Goal: Use online tool/utility: Utilize a website feature to perform a specific function

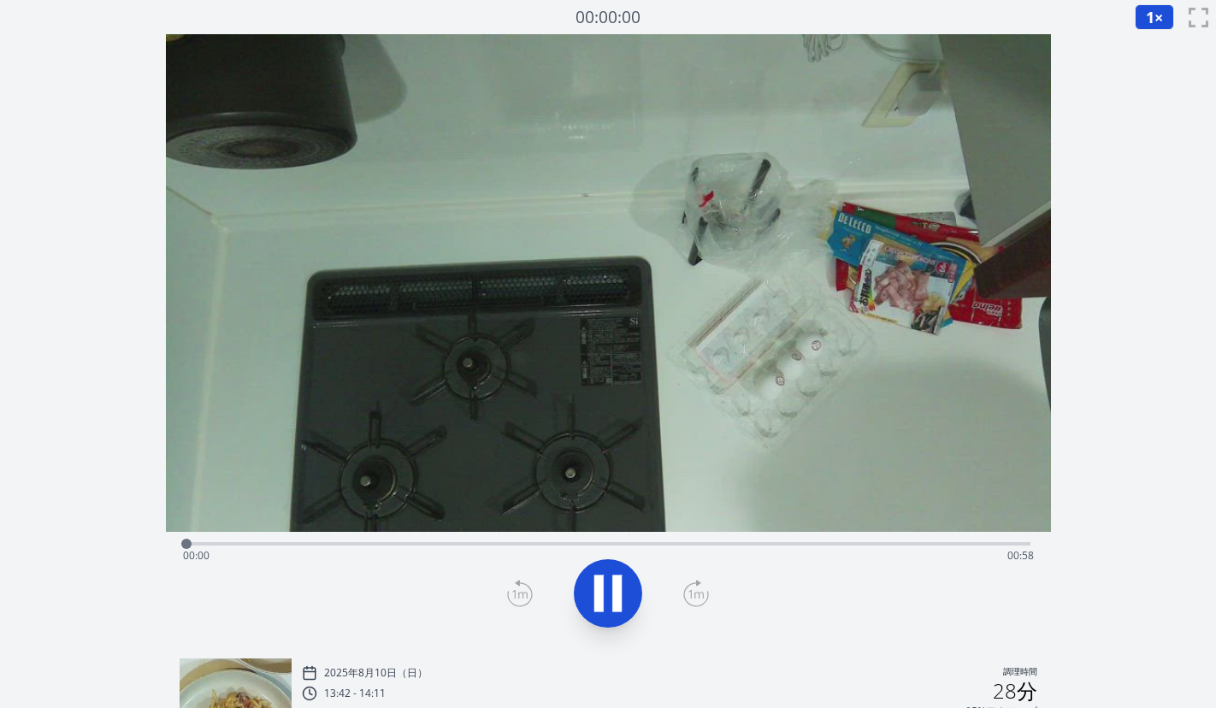
click at [463, 546] on div "経過時間: 00:00 残り時間: 00:58" at bounding box center [608, 555] width 851 height 27
click at [640, 543] on div "経過時間: 00:22 残り時間: 00:36" at bounding box center [608, 555] width 851 height 27
click at [682, 544] on div "経過時間: 00:31 残り時間: 00:26" at bounding box center [608, 555] width 851 height 27
click at [739, 544] on div "経過時間: 00:35 残り時間: 00:22" at bounding box center [608, 555] width 851 height 27
click at [779, 542] on div "経過時間: 00:39 残り時間: 00:19" at bounding box center [608, 555] width 851 height 27
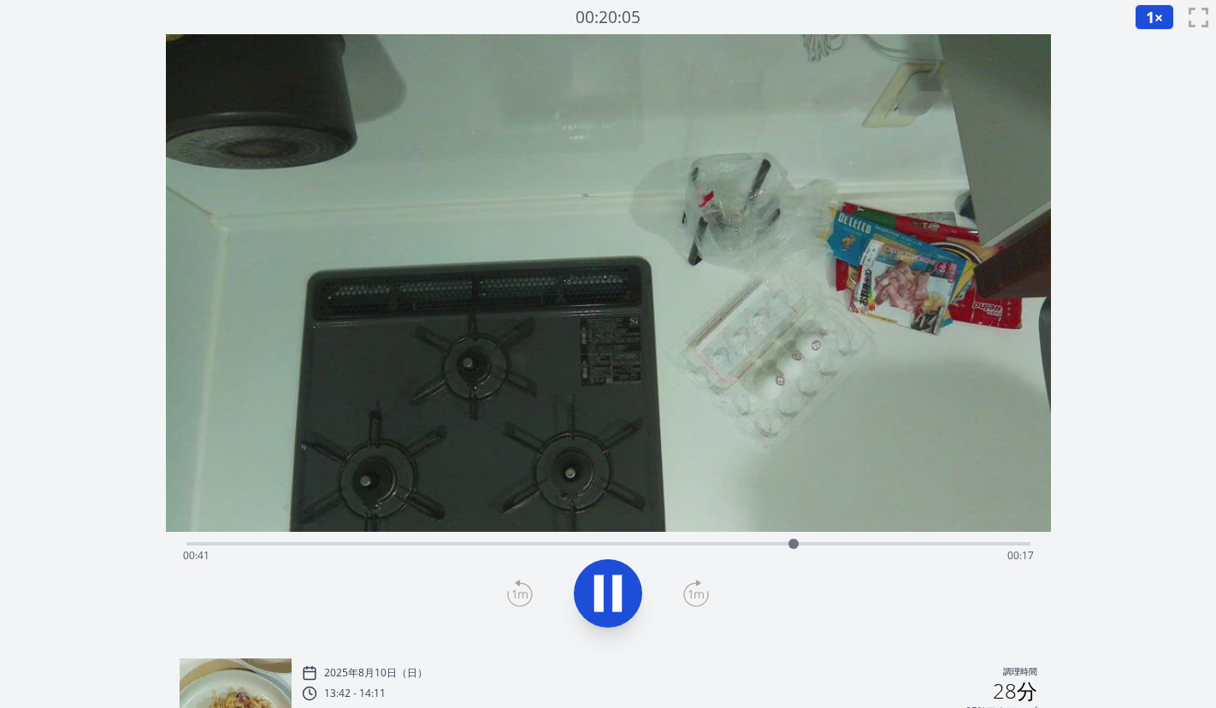
click at [810, 539] on div "経過時間: 00:41 残り時間: 00:17" at bounding box center [608, 542] width 844 height 21
click at [819, 544] on div at bounding box center [832, 544] width 26 height 26
click at [598, 591] on icon at bounding box center [598, 593] width 9 height 37
click at [527, 594] on icon at bounding box center [520, 593] width 26 height 27
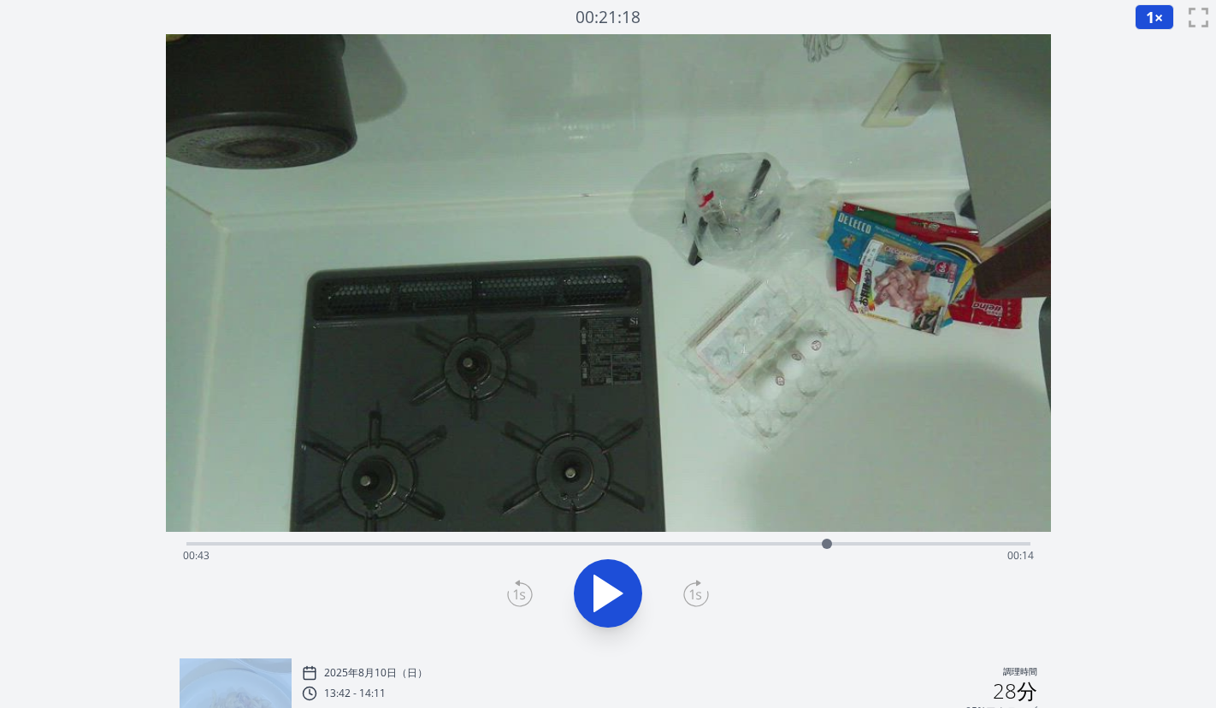
click at [527, 594] on icon at bounding box center [520, 593] width 26 height 27
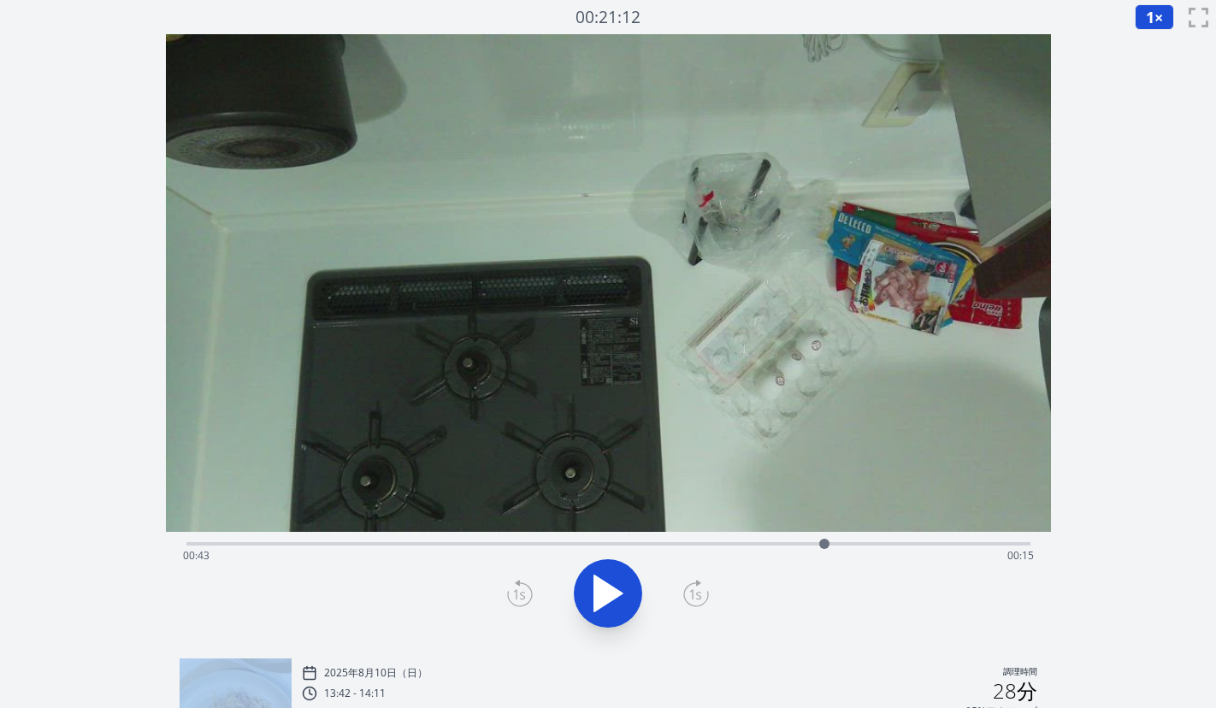
click at [527, 594] on icon at bounding box center [520, 593] width 26 height 27
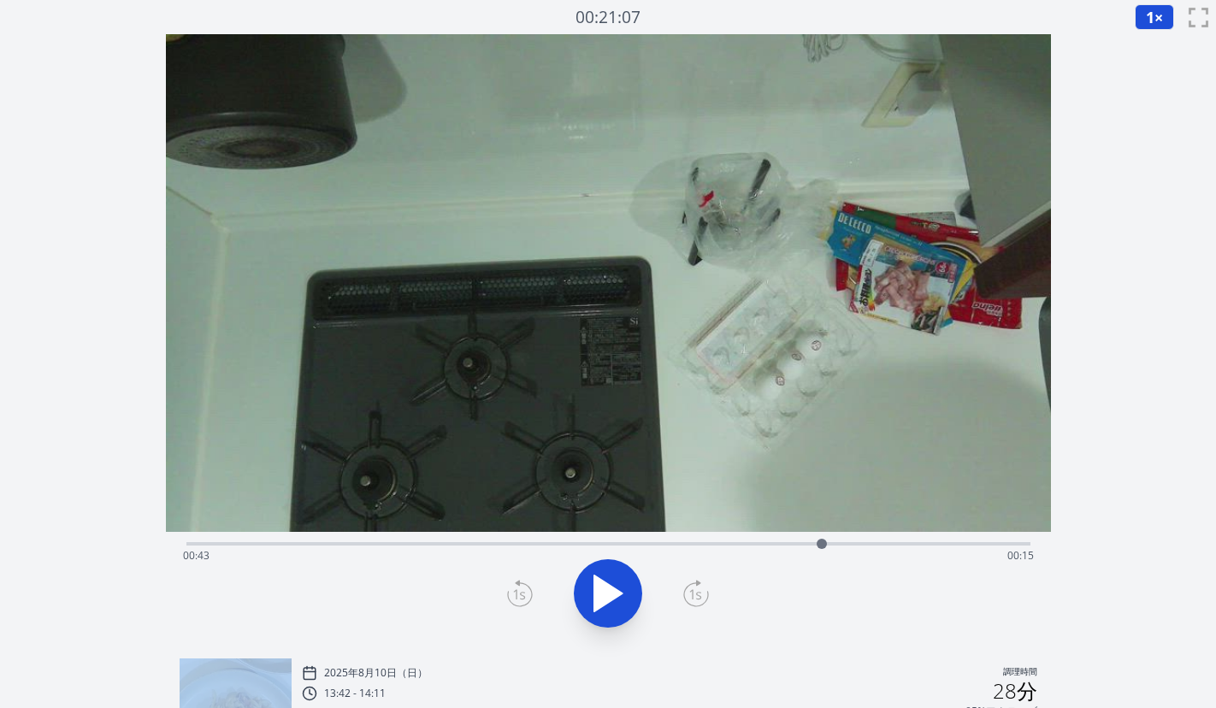
click at [527, 594] on icon at bounding box center [520, 593] width 26 height 27
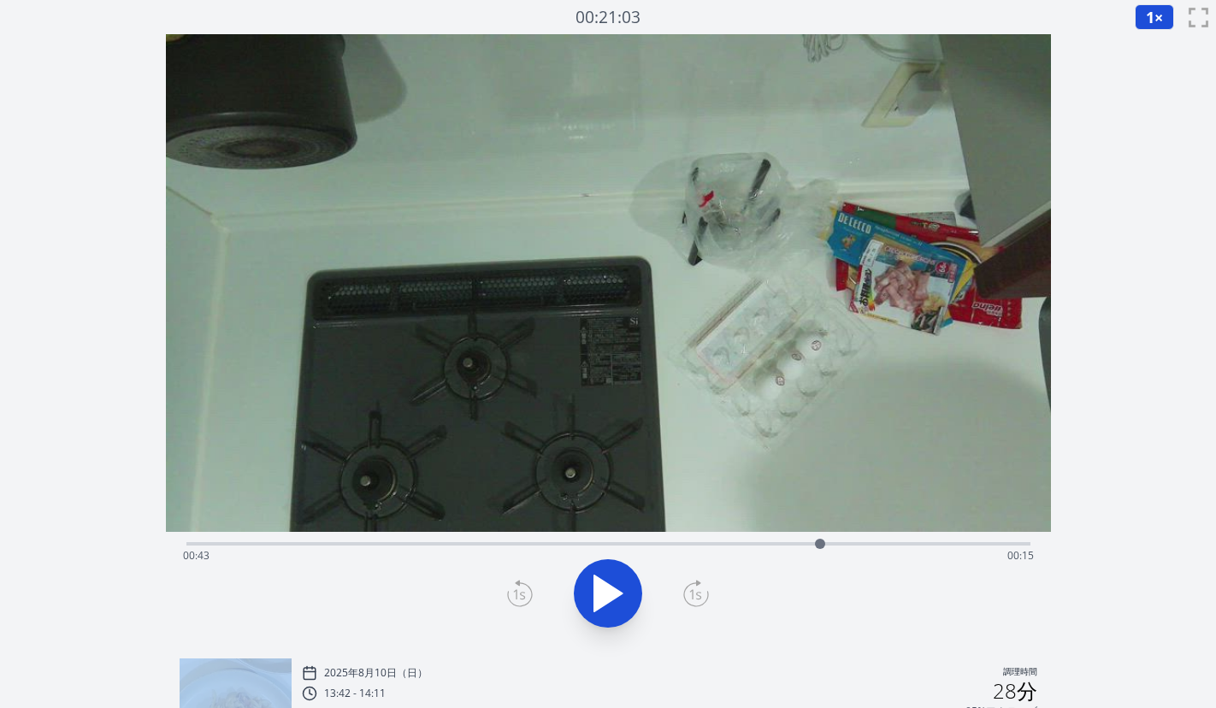
click at [527, 594] on icon at bounding box center [520, 593] width 26 height 27
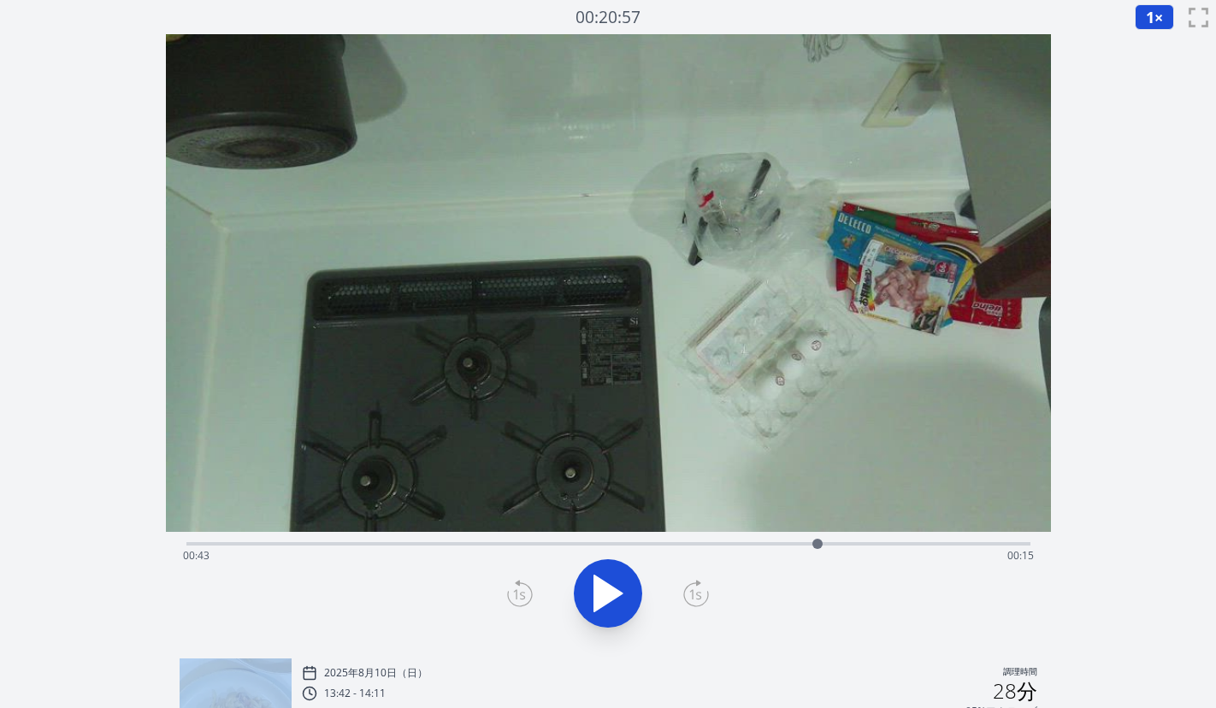
click at [527, 594] on icon at bounding box center [520, 593] width 26 height 27
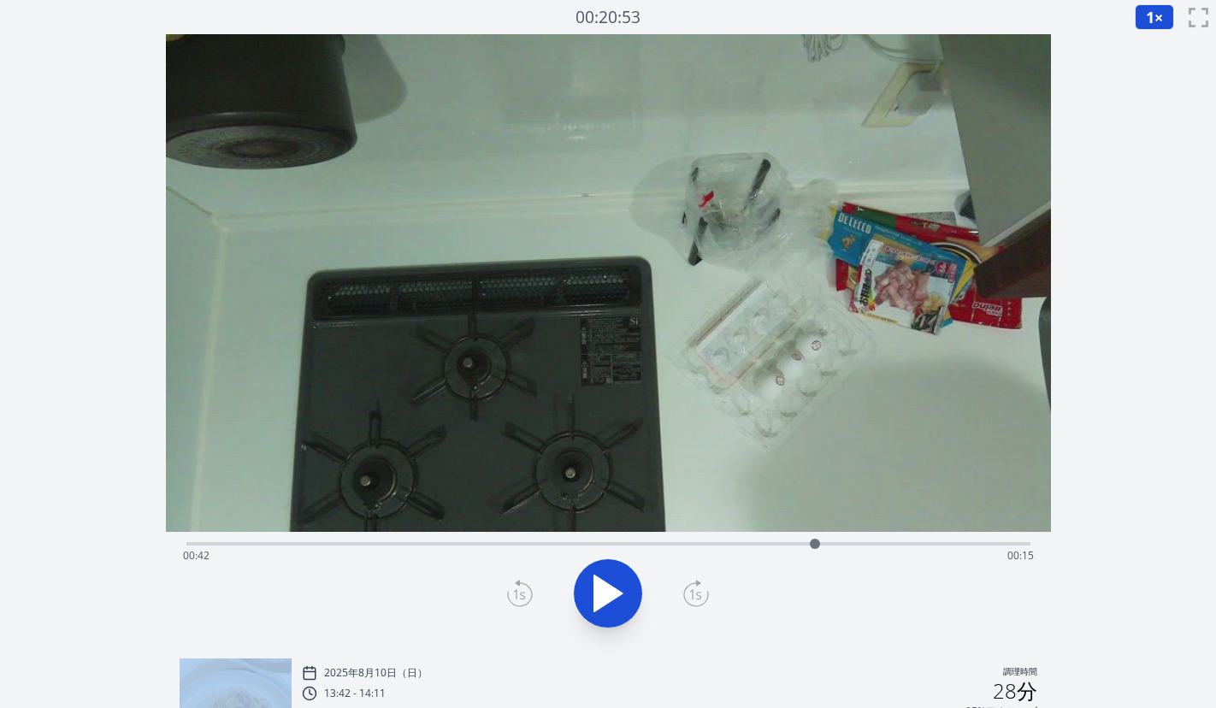
click at [527, 594] on icon at bounding box center [520, 593] width 26 height 27
click at [346, 545] on div "経過時間: 00:42 残り時間: 00:15" at bounding box center [608, 555] width 851 height 27
click at [797, 544] on div "経過時間: 00:10 残り時間: 00:47" at bounding box center [608, 555] width 851 height 27
click at [862, 543] on div "経過時間: 00:41 残り時間: 00:16" at bounding box center [608, 555] width 851 height 27
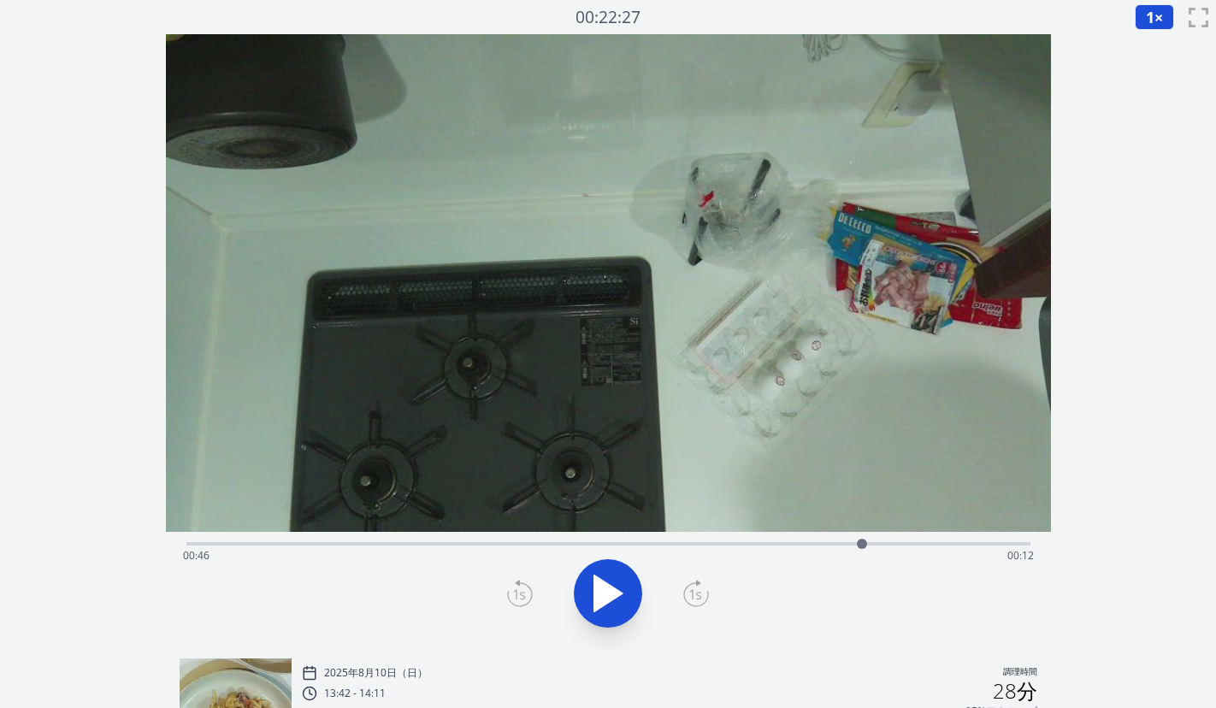
click at [889, 540] on div "経過時間: 00:46 残り時間: 00:12" at bounding box center [608, 542] width 844 height 21
click at [828, 544] on div "経過時間: 00:47 残り時間: 00:10" at bounding box center [608, 555] width 851 height 27
click at [787, 542] on div "経過時間: 00:43 残り時間: 00:14" at bounding box center [608, 555] width 851 height 27
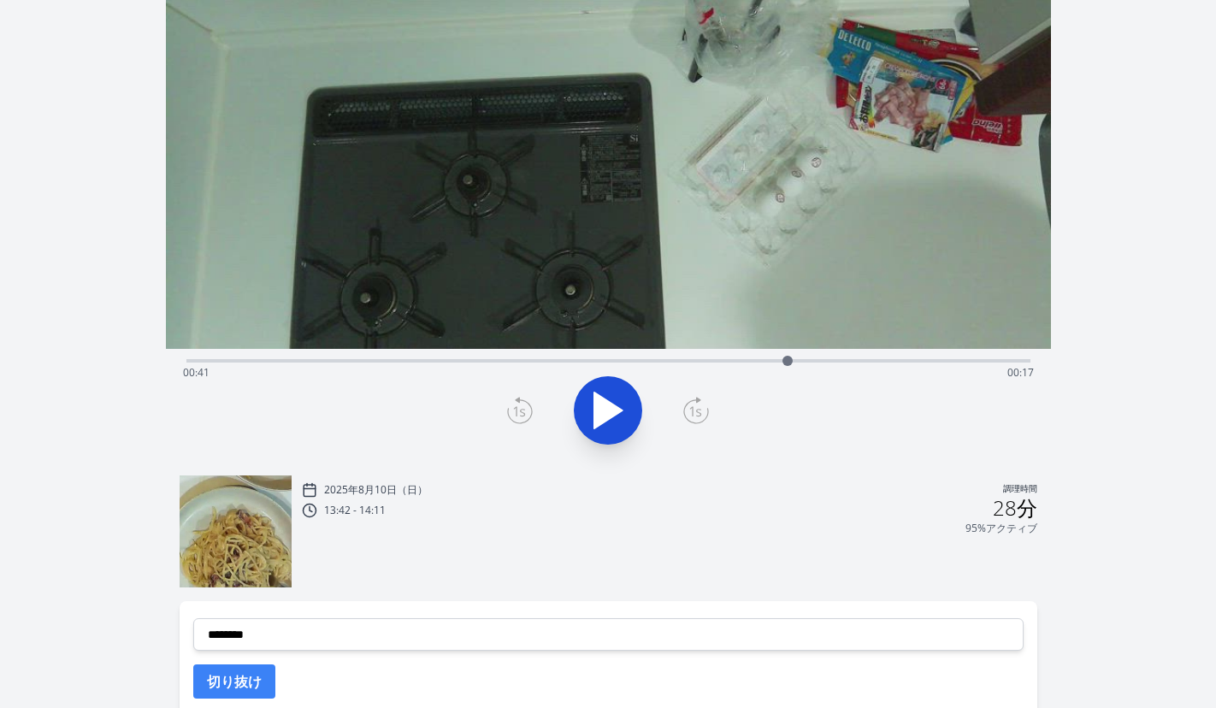
scroll to position [227, 0]
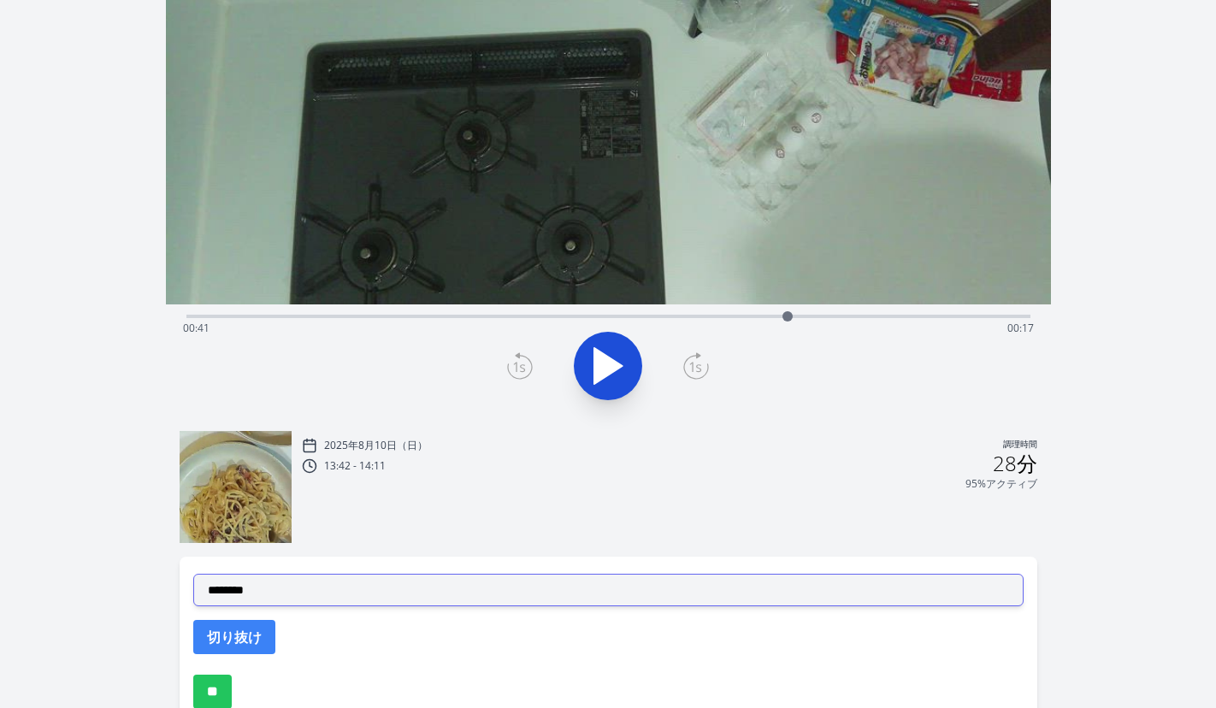
click at [603, 596] on select "**********" at bounding box center [608, 590] width 830 height 32
select select "**********"
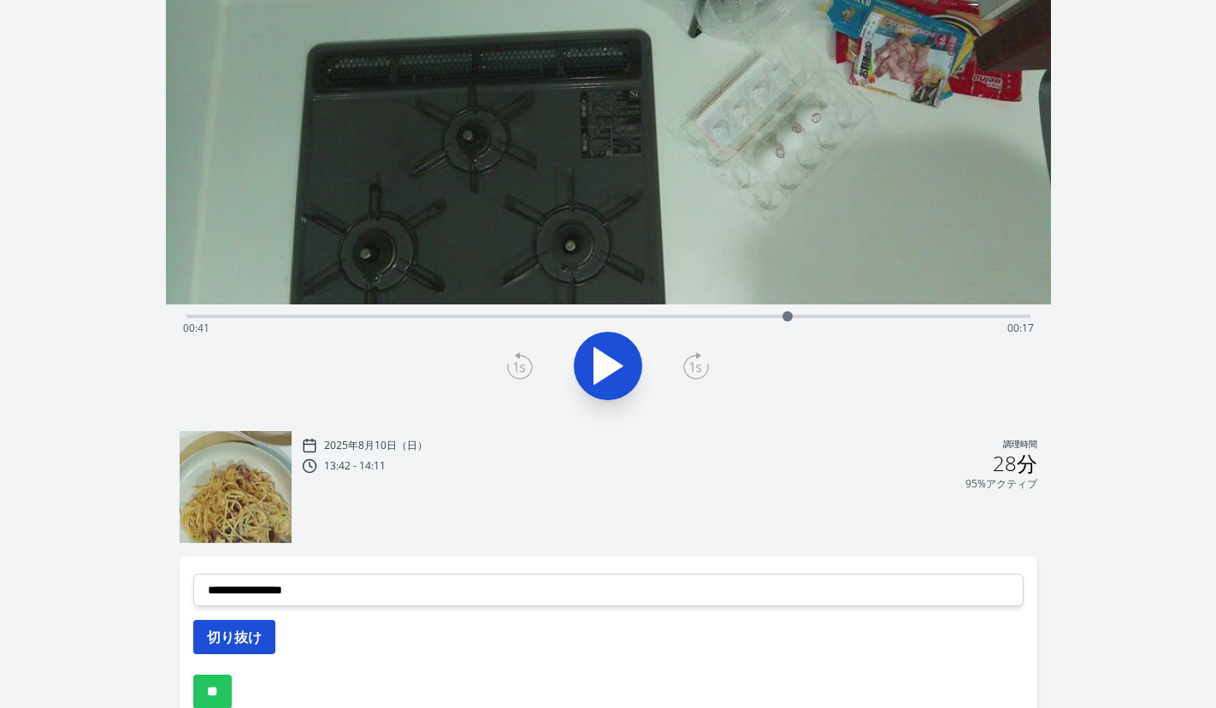
click at [261, 645] on button "切り抜け" at bounding box center [234, 637] width 82 height 34
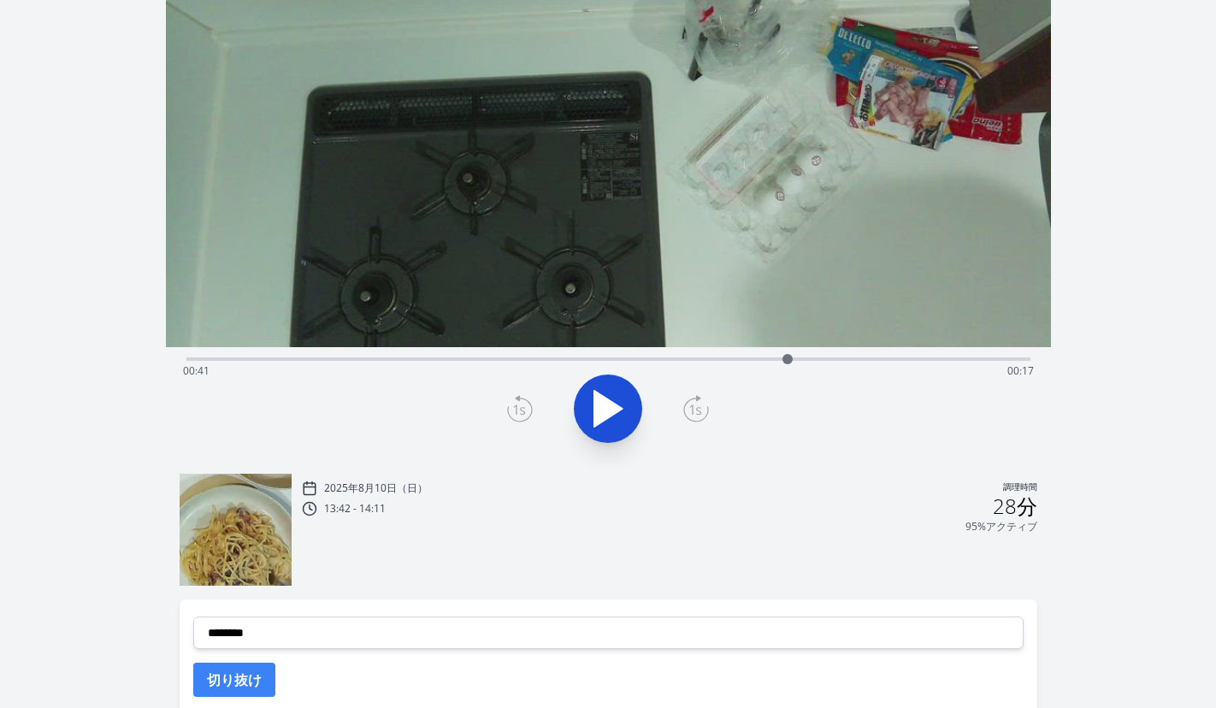
scroll to position [167, 0]
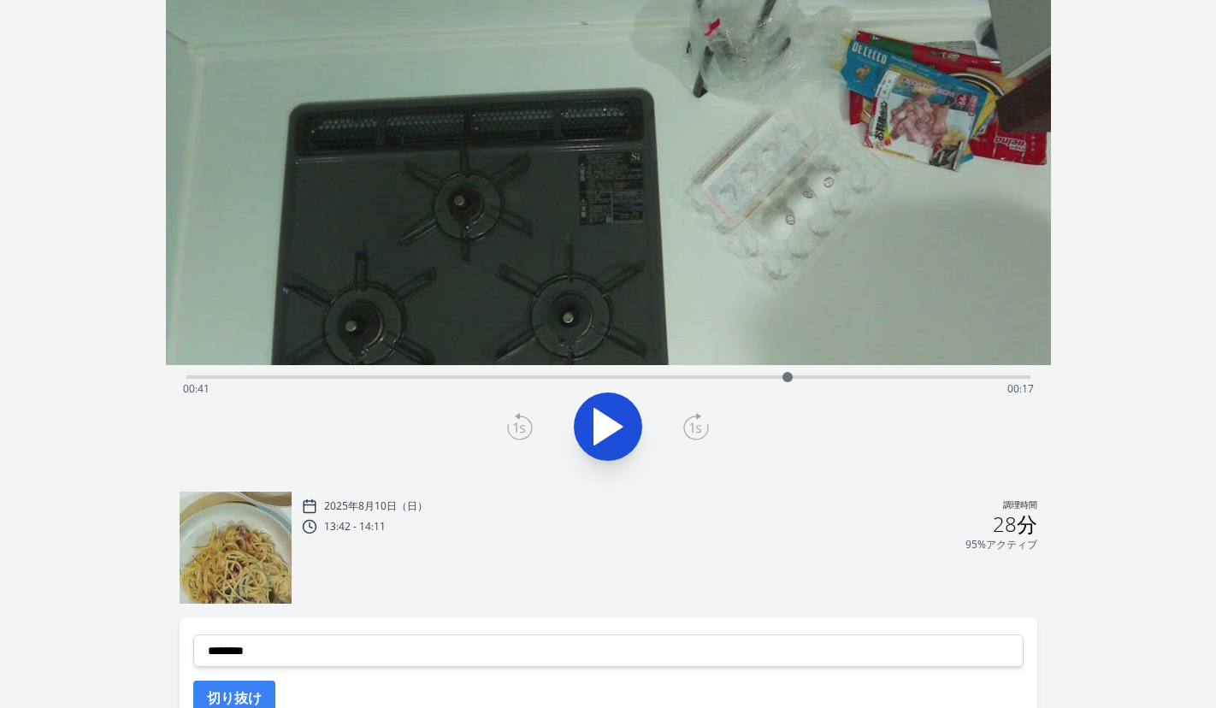
click at [1104, 308] on div "録音を破棄しますか? 一度破棄すると回復できなくなります。 キャンセル 記録を破棄 00:19:58 1 × 0.25倍 0.5× 1× 1.5倍 2× fu…" at bounding box center [608, 369] width 1216 height 1073
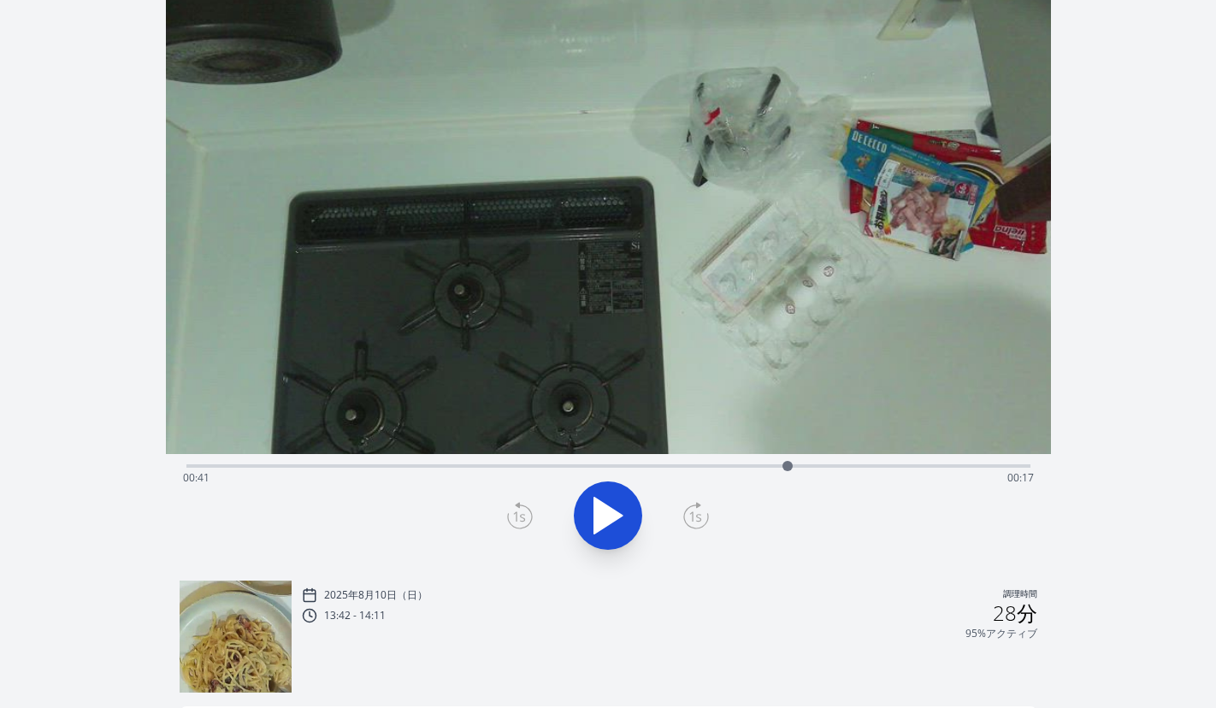
scroll to position [0, 0]
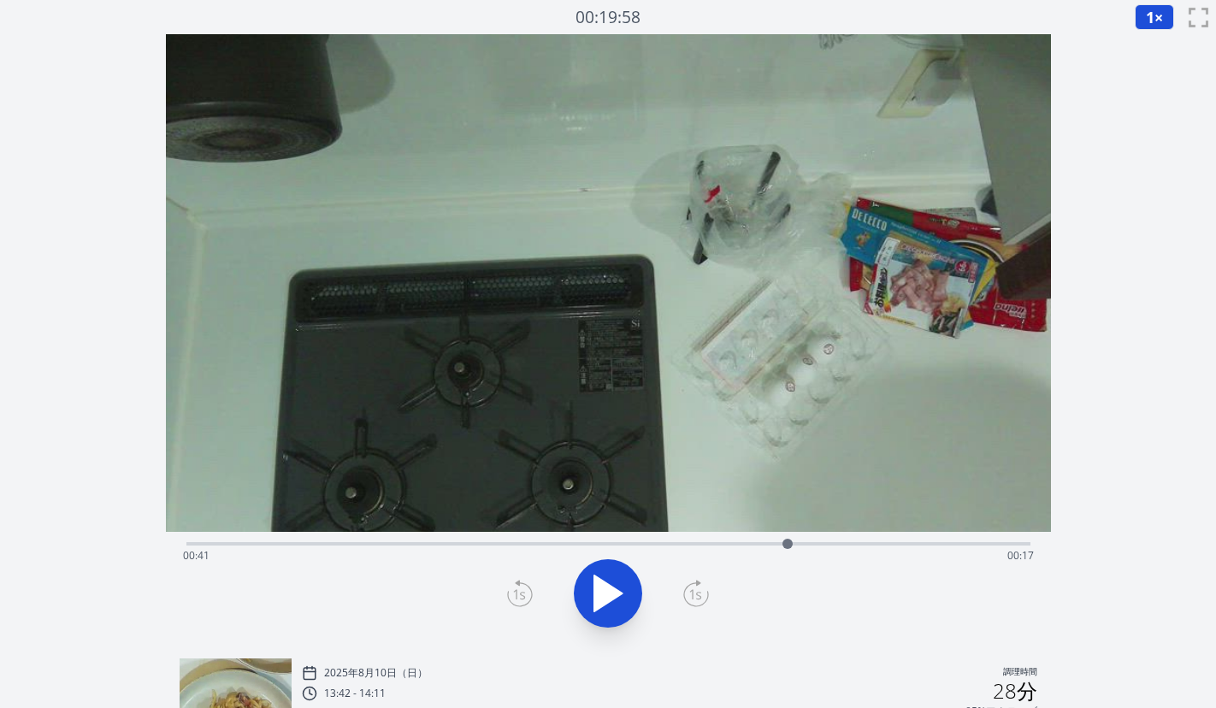
click at [687, 597] on icon at bounding box center [696, 593] width 26 height 27
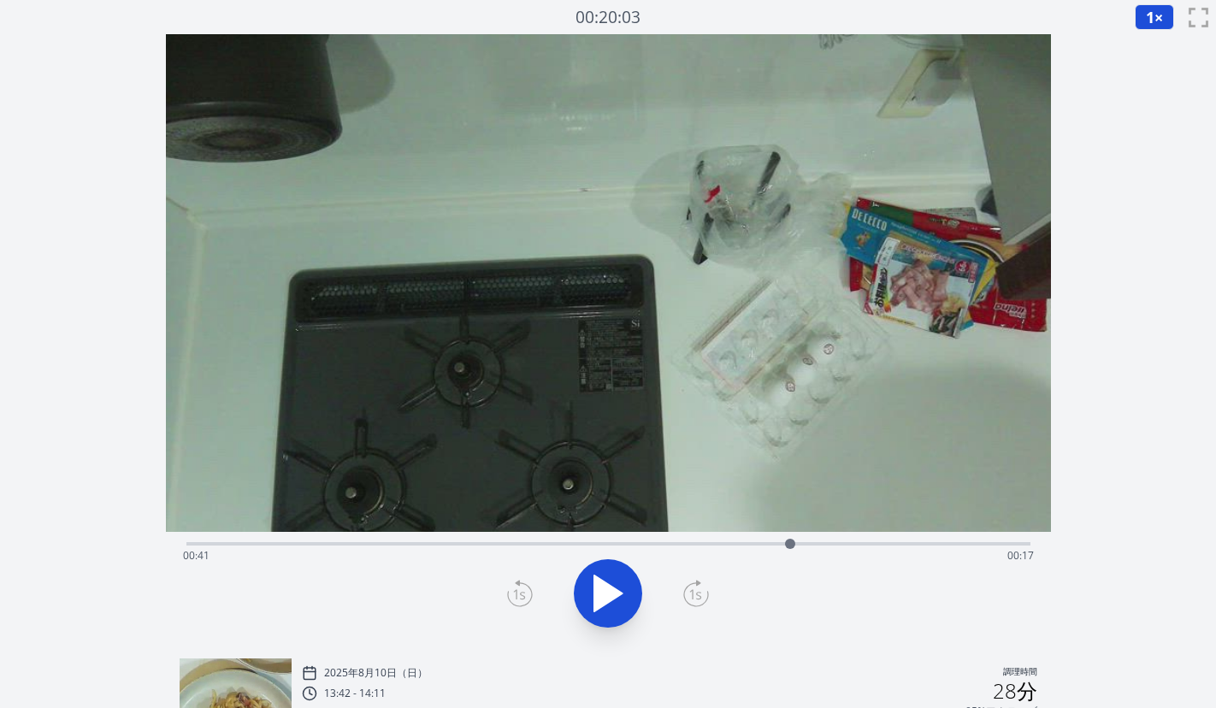
click at [687, 597] on icon at bounding box center [696, 593] width 26 height 27
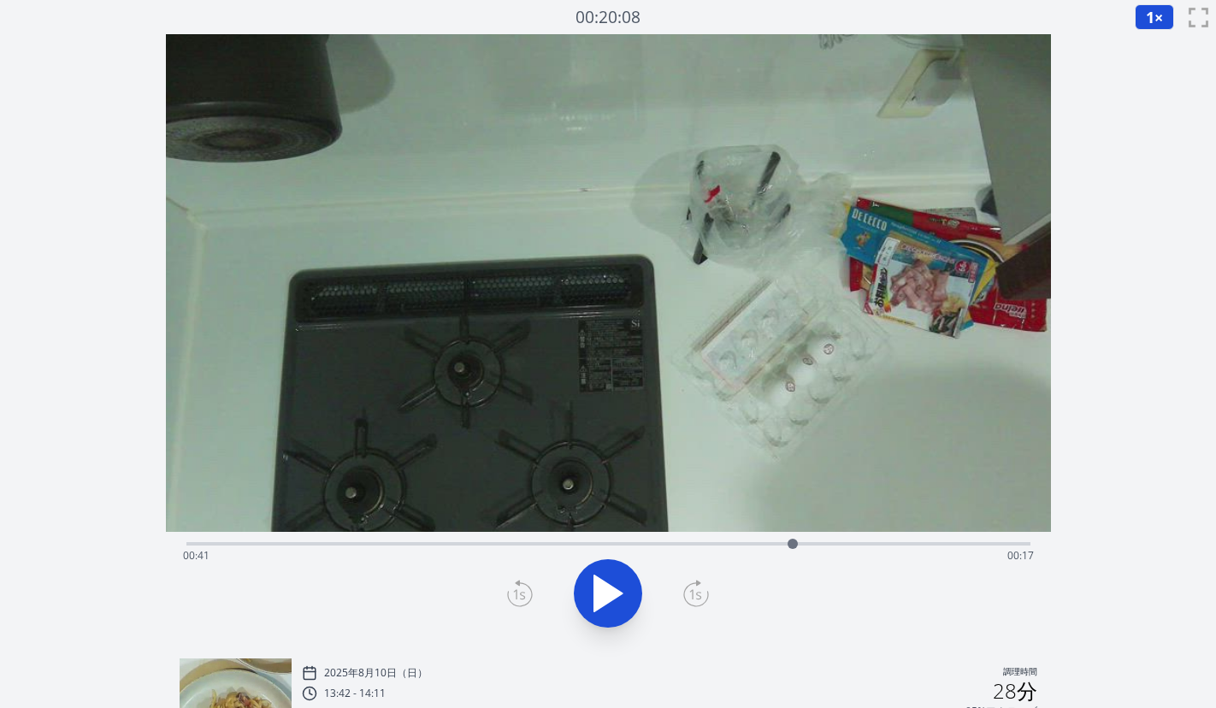
click at [687, 597] on icon at bounding box center [696, 593] width 26 height 27
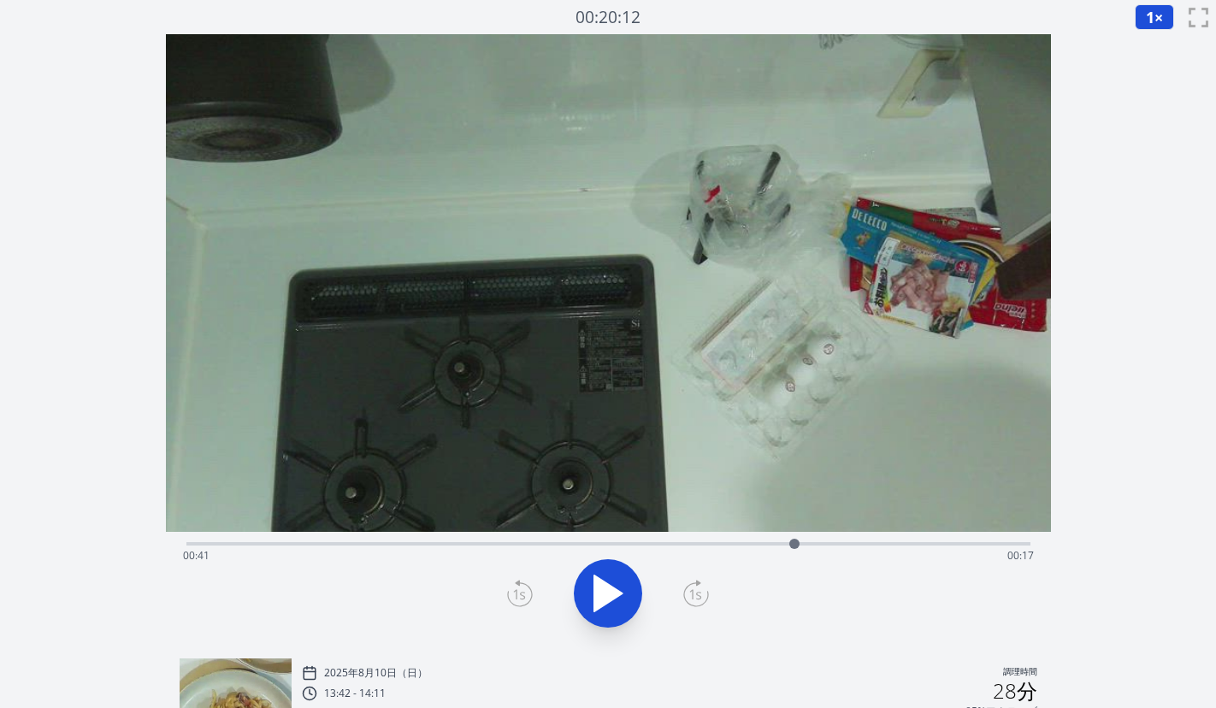
click at [687, 597] on icon at bounding box center [696, 593] width 26 height 27
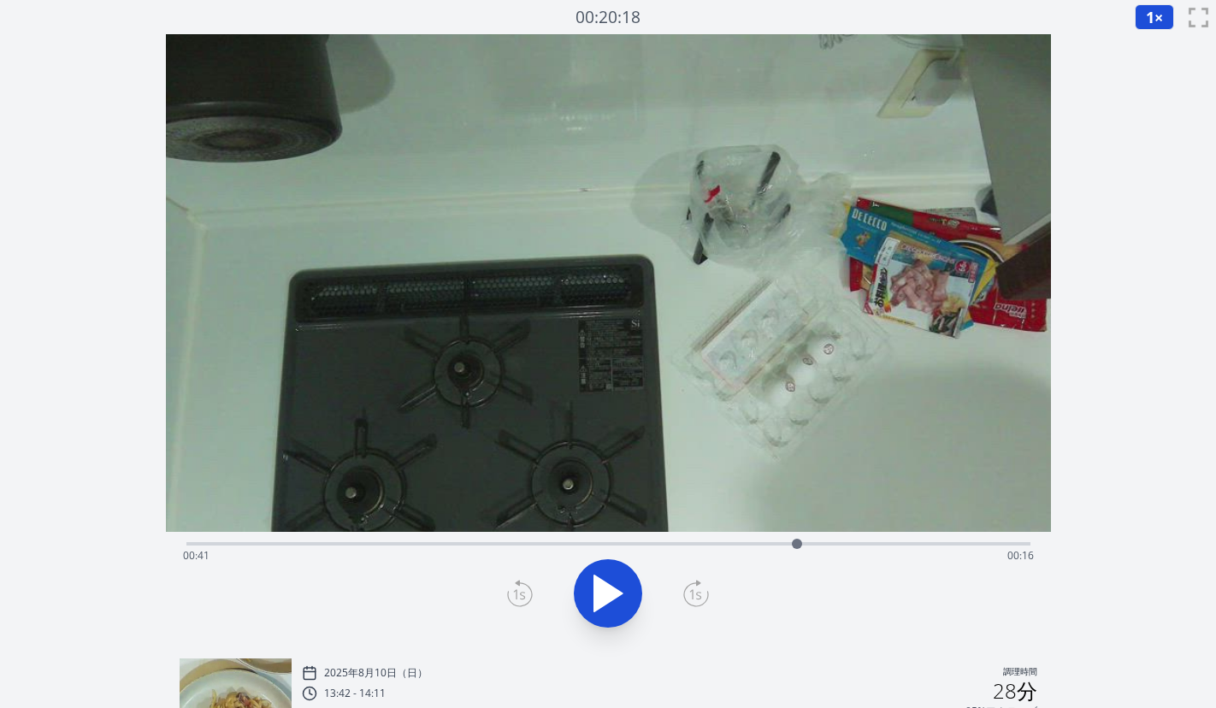
click at [687, 597] on icon at bounding box center [696, 593] width 26 height 27
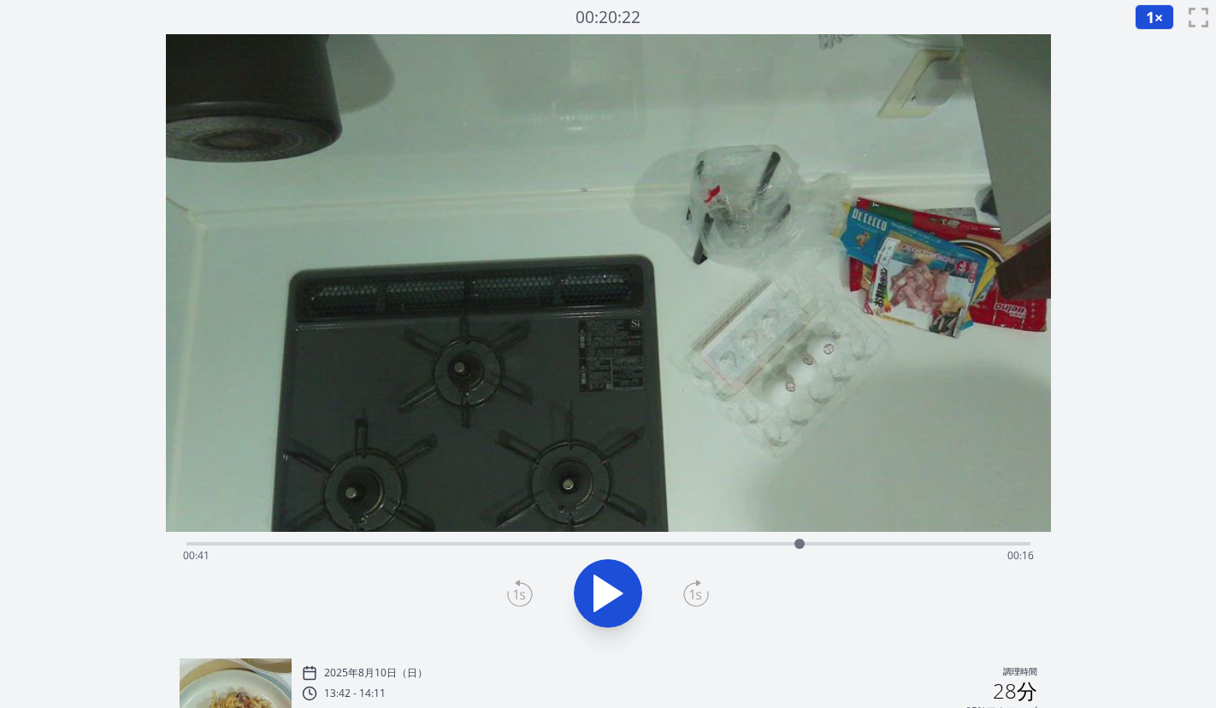
click at [687, 597] on icon at bounding box center [696, 593] width 26 height 27
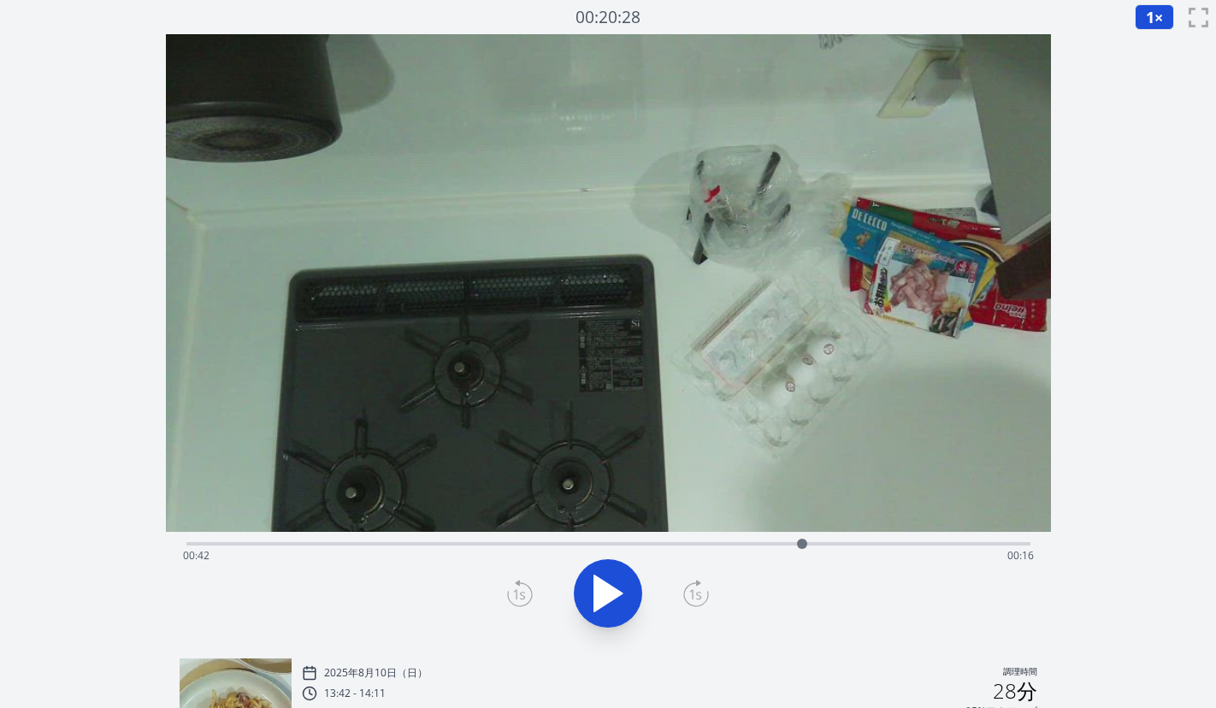
click at [687, 597] on icon at bounding box center [696, 593] width 26 height 27
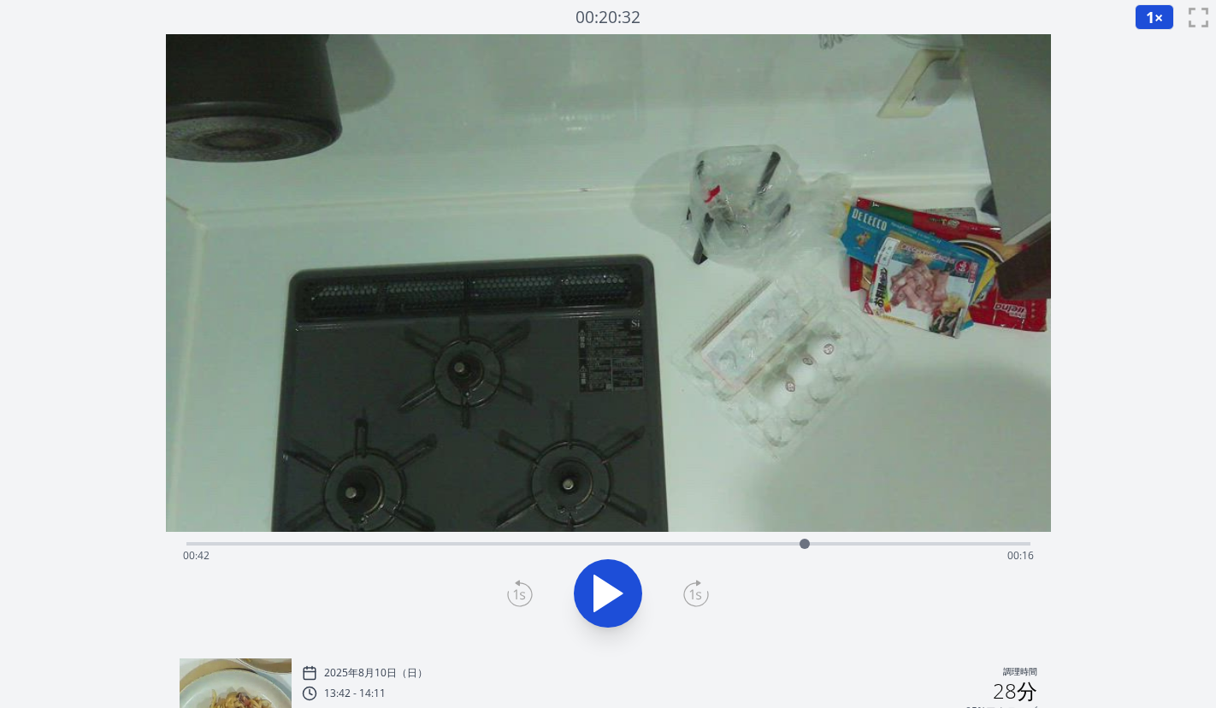
click at [687, 597] on icon at bounding box center [696, 593] width 26 height 27
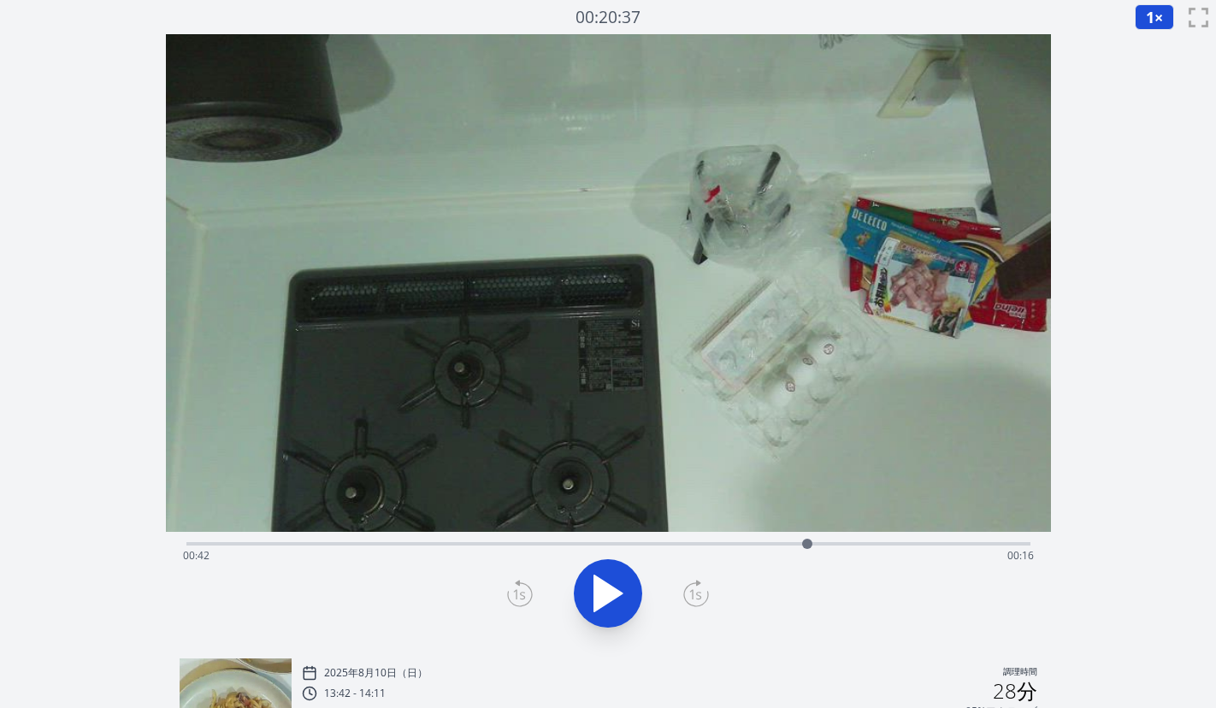
click at [687, 597] on icon at bounding box center [696, 593] width 26 height 27
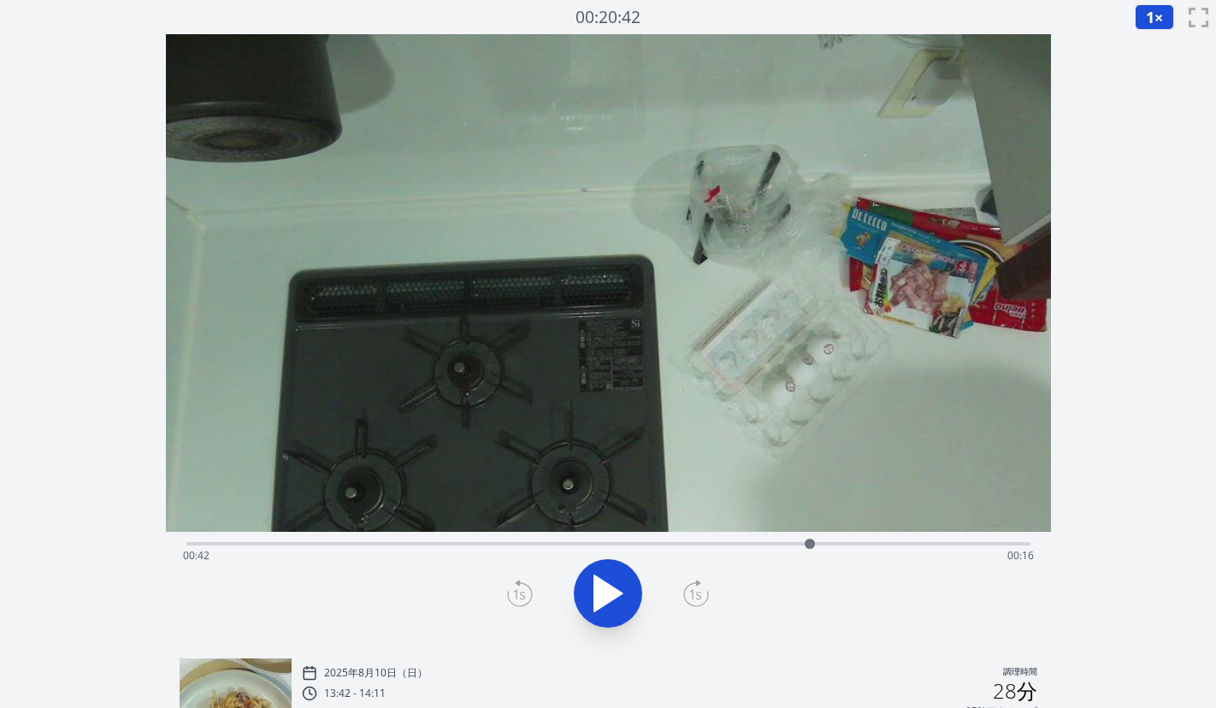
click at [687, 597] on icon at bounding box center [696, 593] width 26 height 27
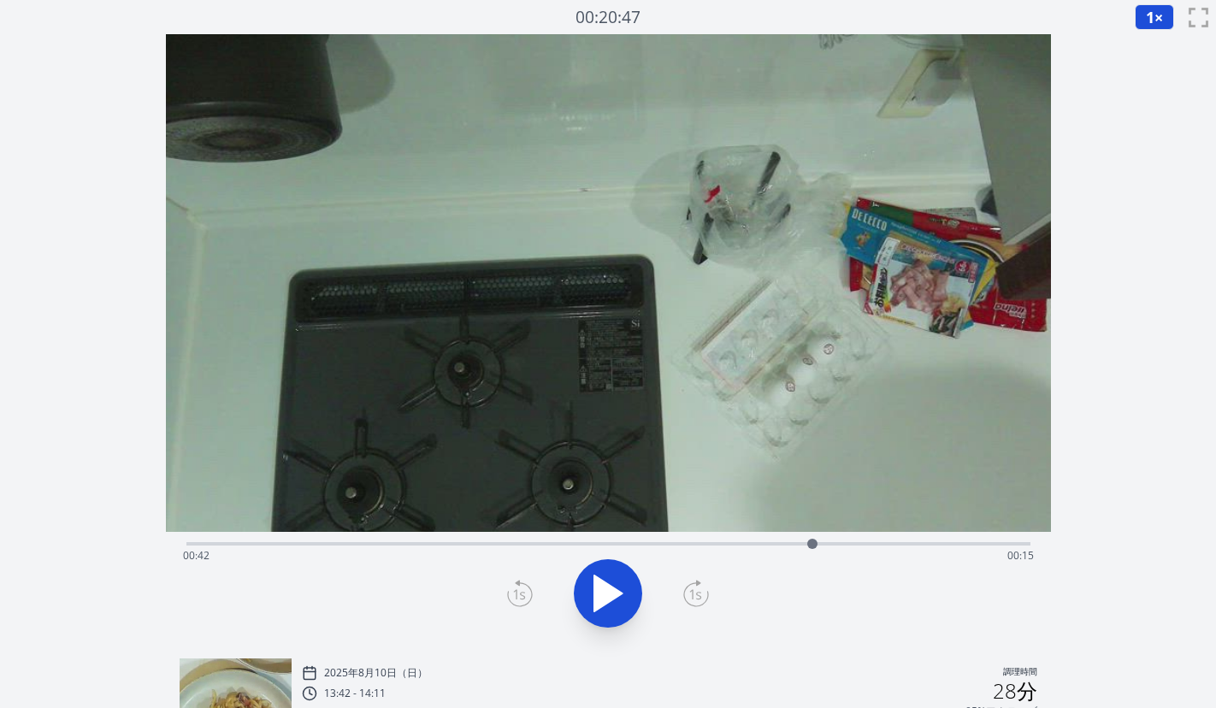
click at [687, 597] on icon at bounding box center [696, 593] width 26 height 27
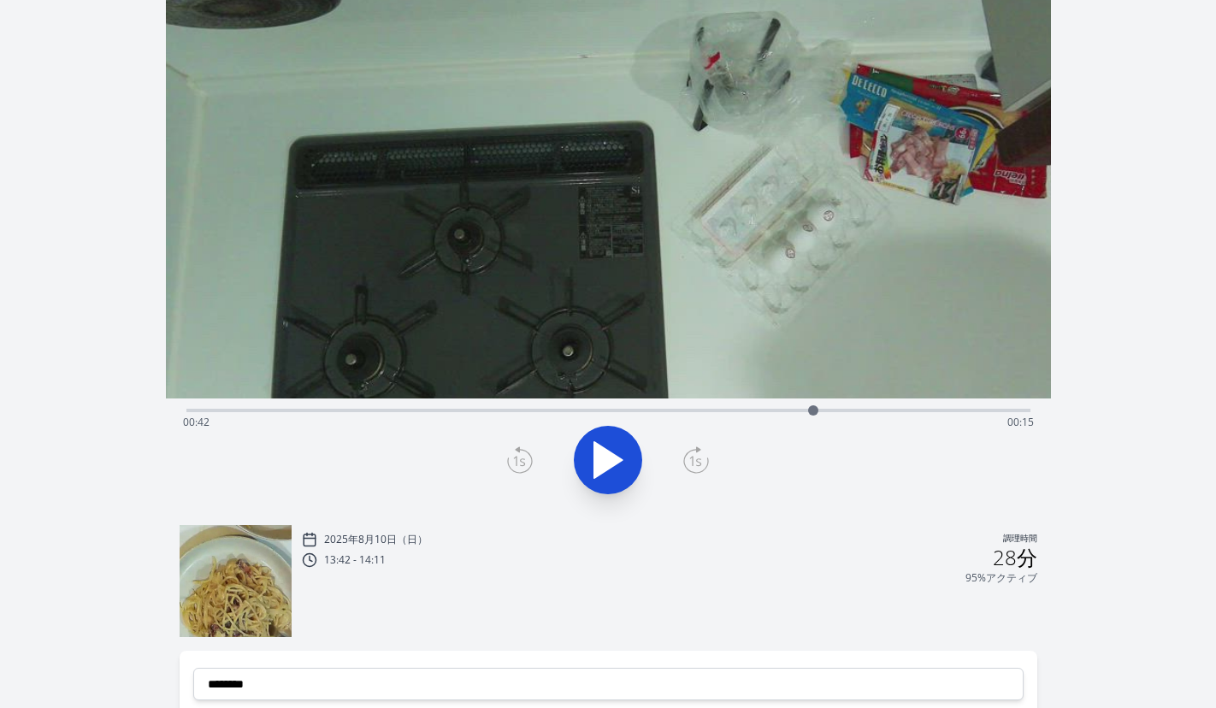
scroll to position [138, 0]
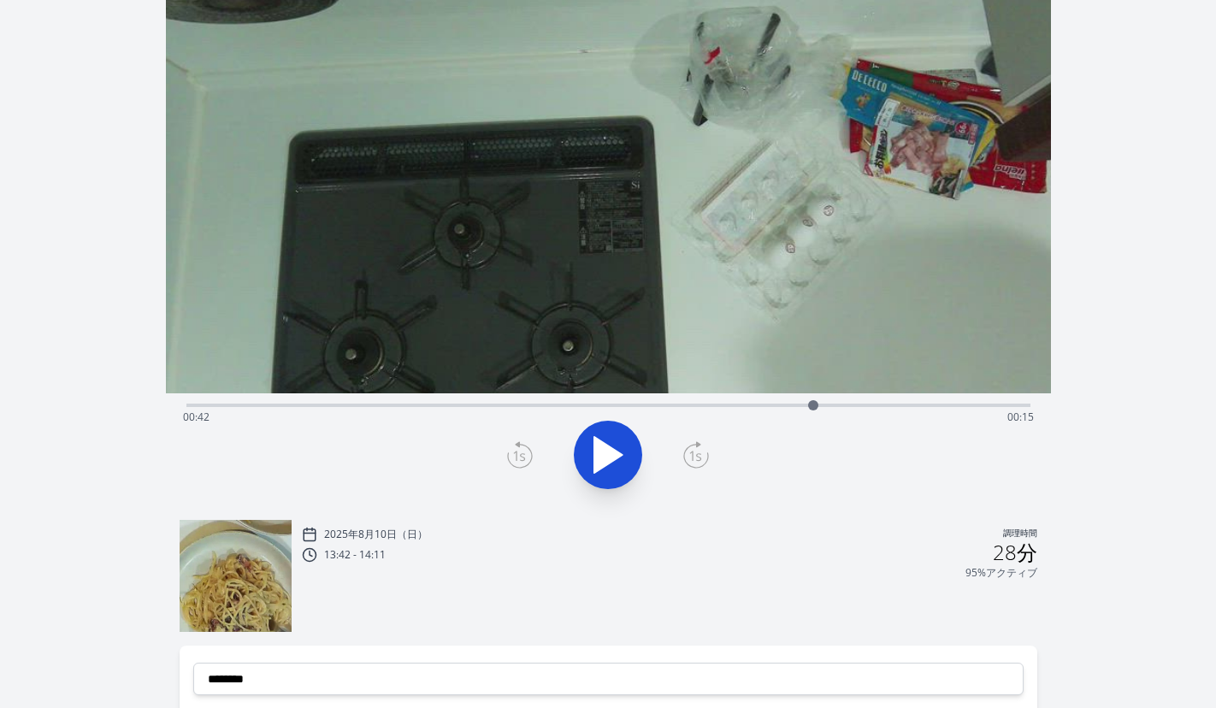
click at [696, 458] on icon at bounding box center [696, 454] width 26 height 27
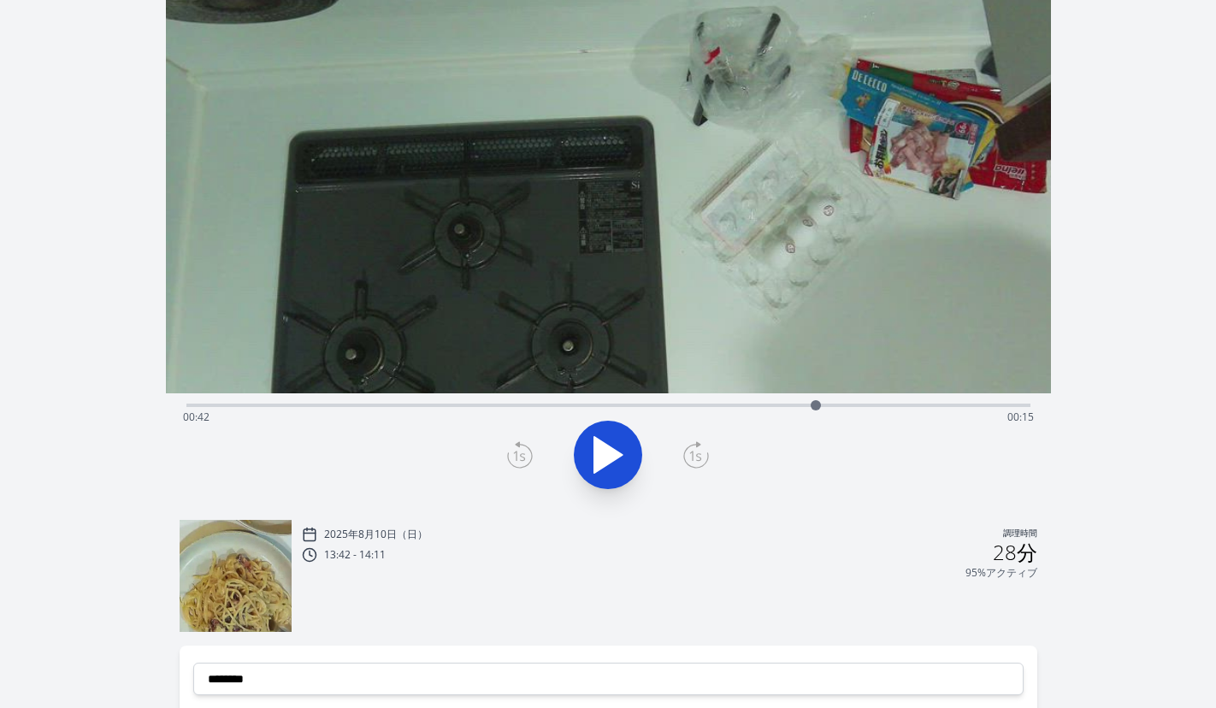
click at [696, 458] on icon at bounding box center [696, 454] width 26 height 27
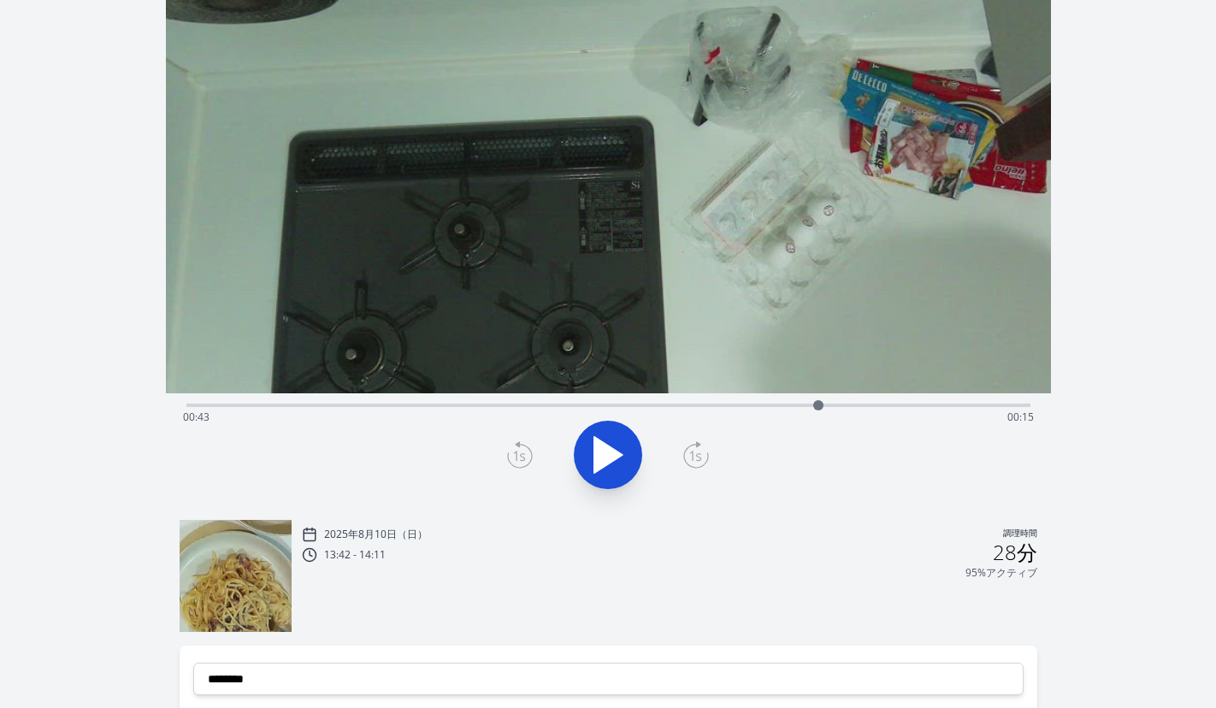
click at [696, 458] on icon at bounding box center [696, 454] width 26 height 27
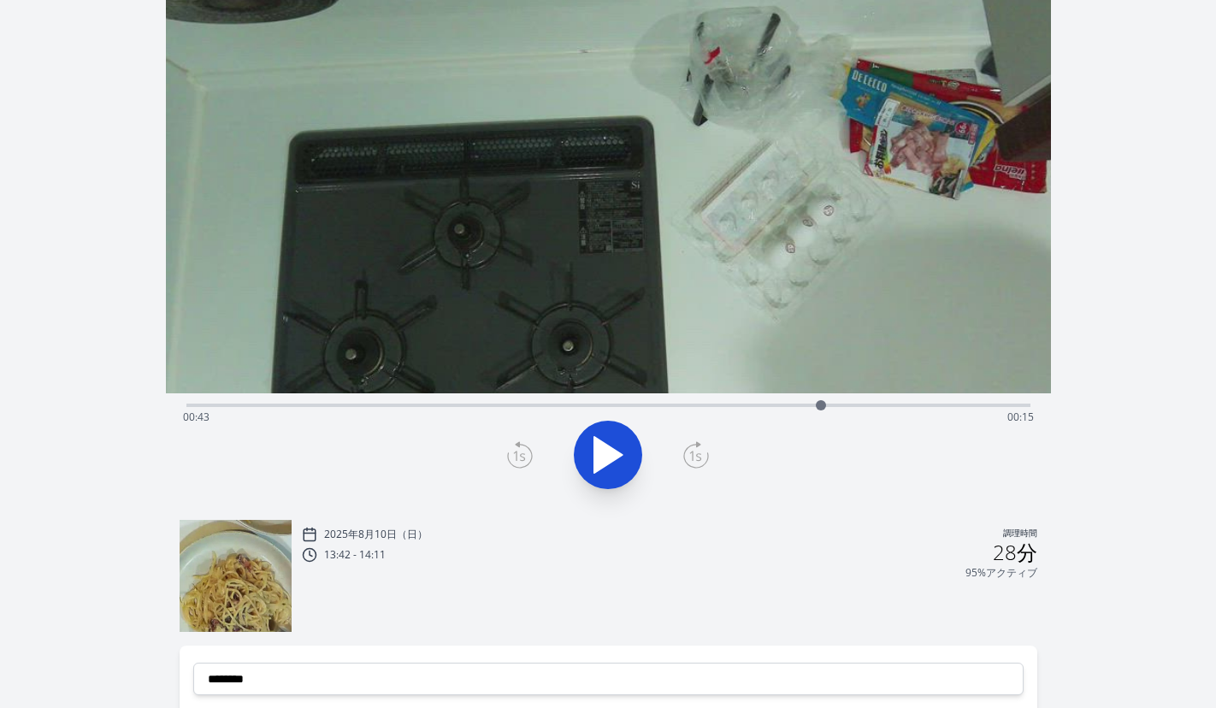
click at [696, 458] on icon at bounding box center [696, 454] width 26 height 27
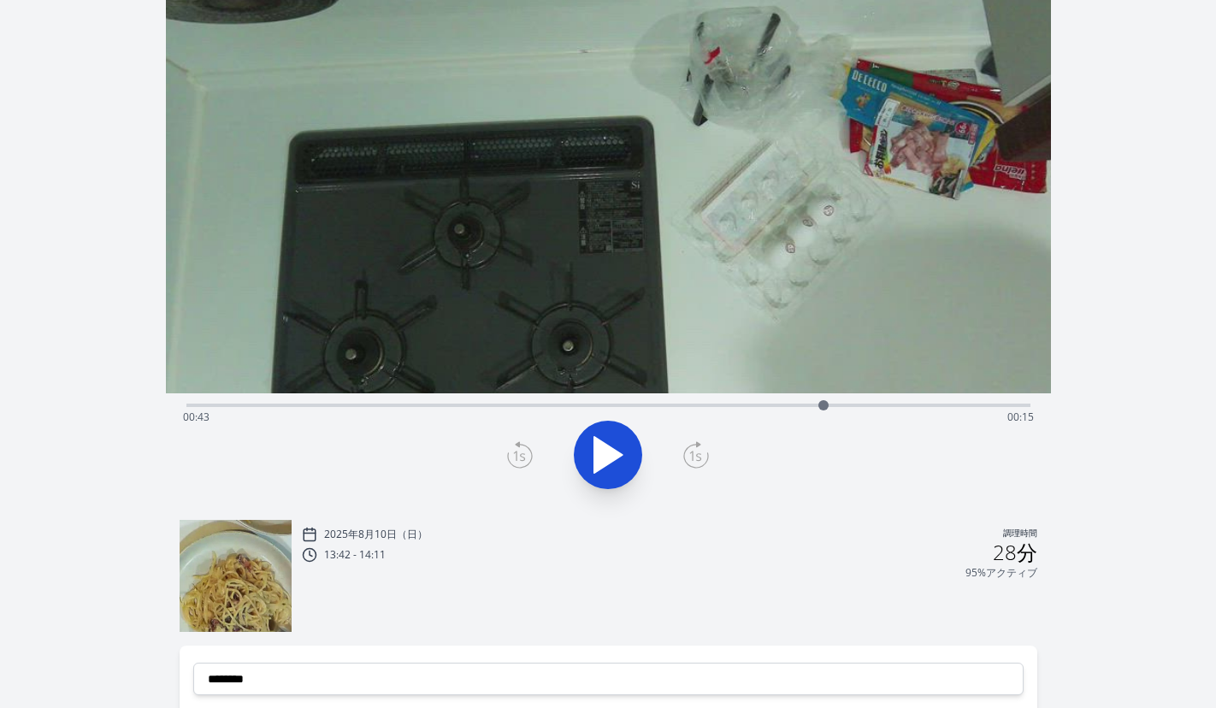
click at [696, 458] on icon at bounding box center [696, 454] width 26 height 27
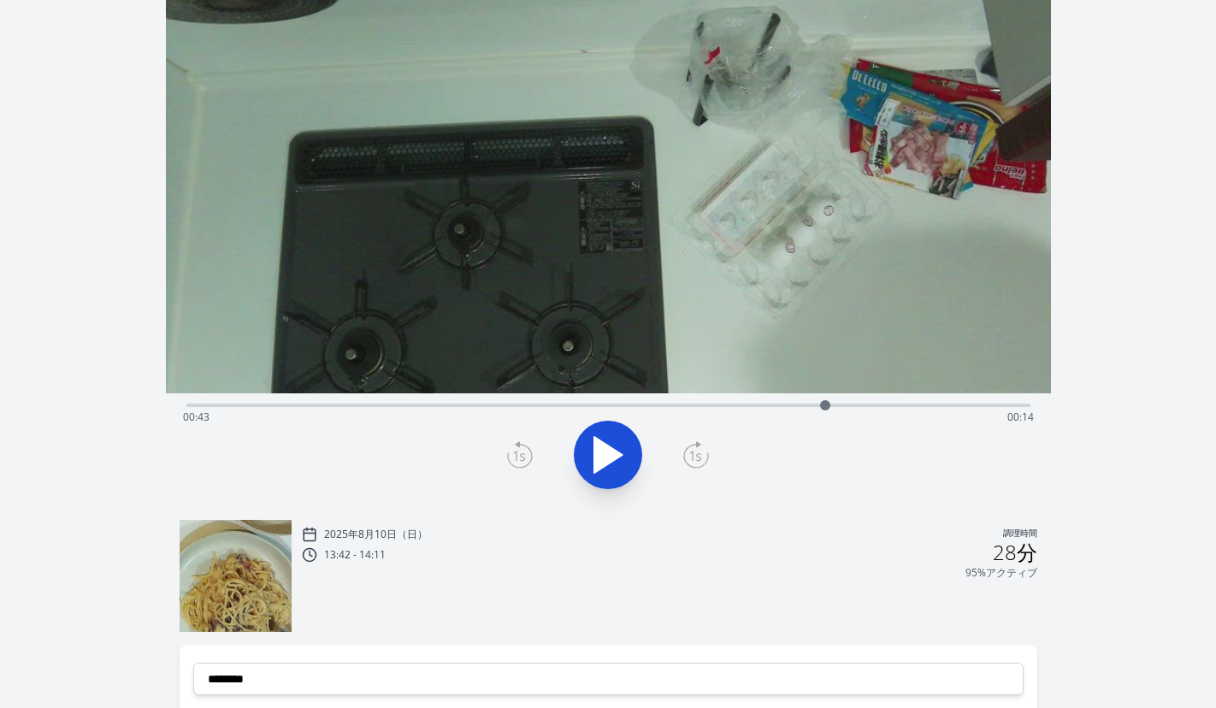
click at [696, 458] on icon at bounding box center [696, 454] width 26 height 27
click at [519, 456] on icon at bounding box center [520, 454] width 26 height 27
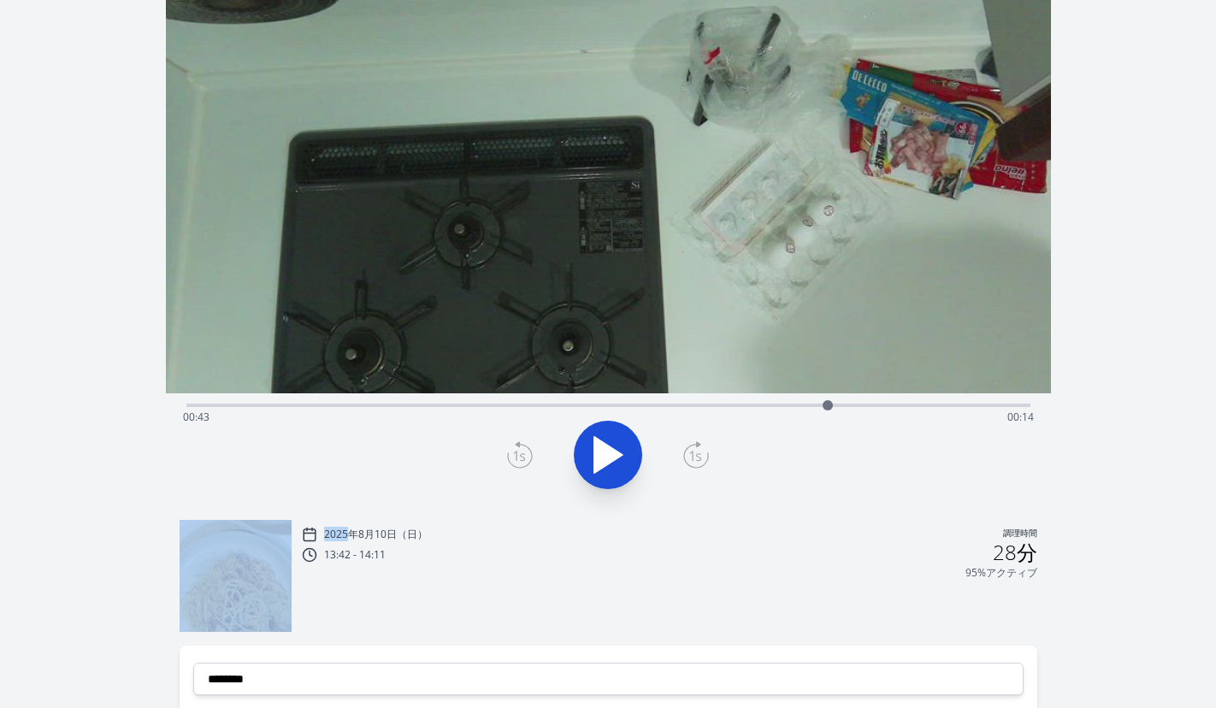
click at [519, 456] on icon at bounding box center [520, 454] width 26 height 27
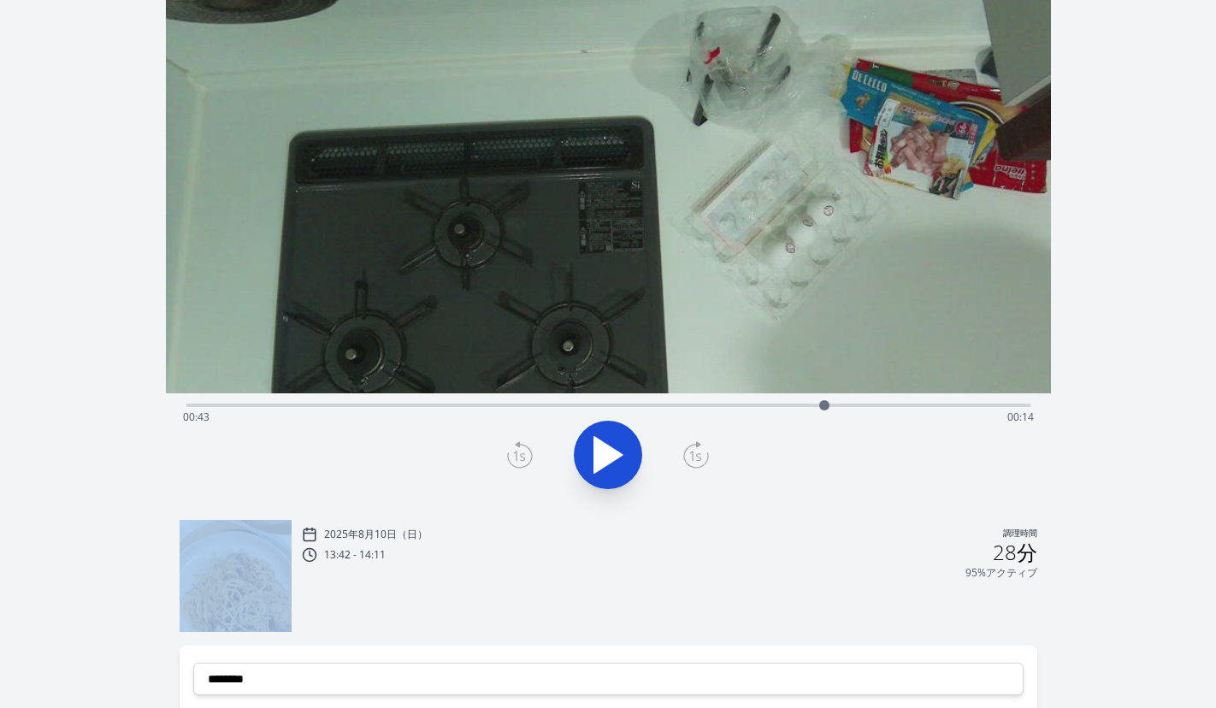
click at [519, 456] on icon at bounding box center [520, 454] width 26 height 27
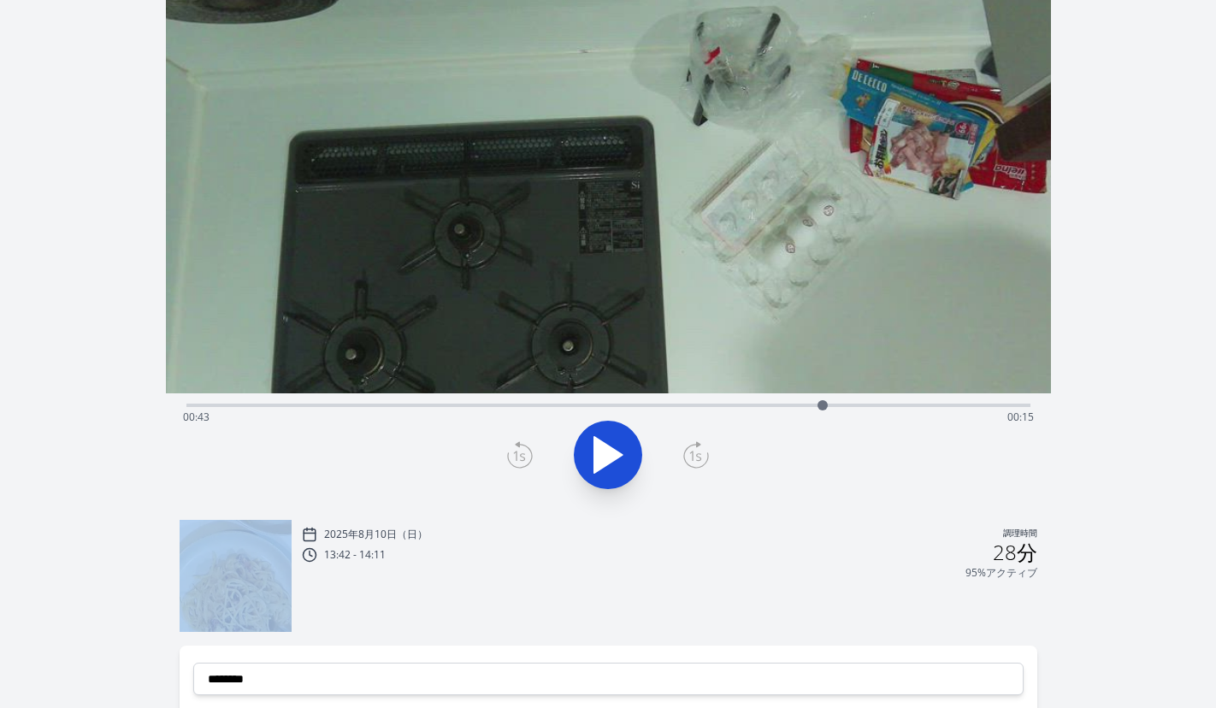
click at [519, 456] on icon at bounding box center [520, 454] width 26 height 27
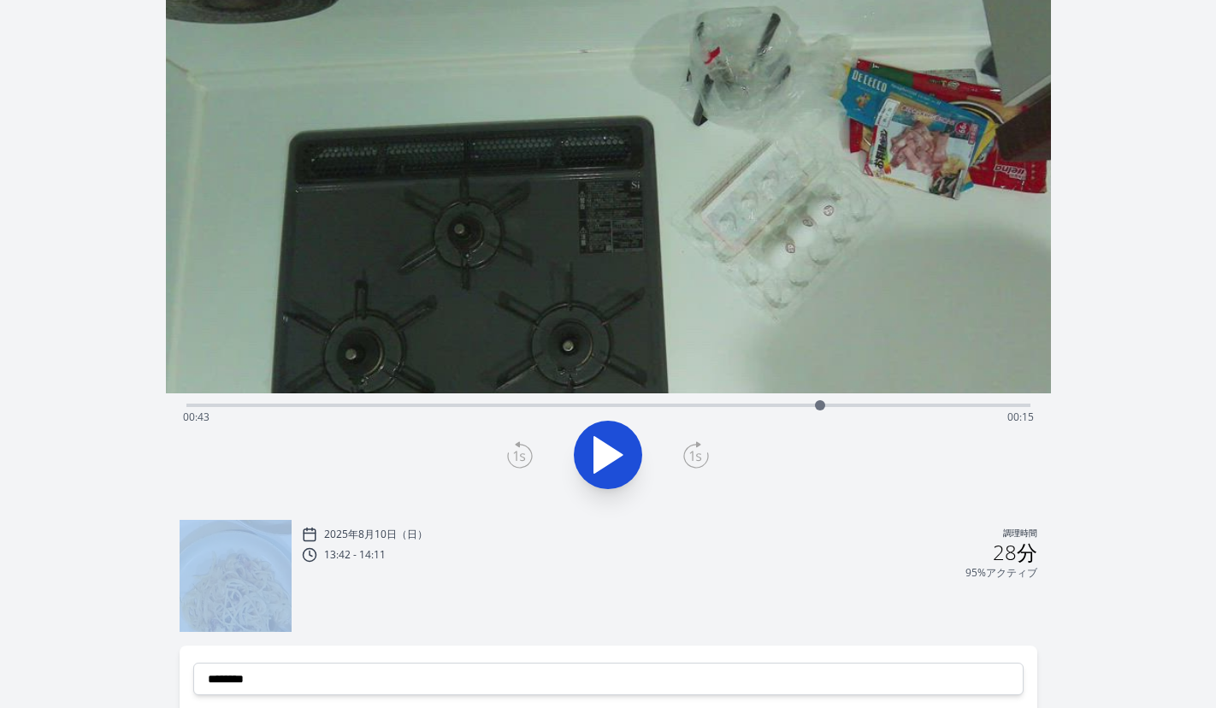
click at [519, 456] on icon at bounding box center [520, 454] width 26 height 27
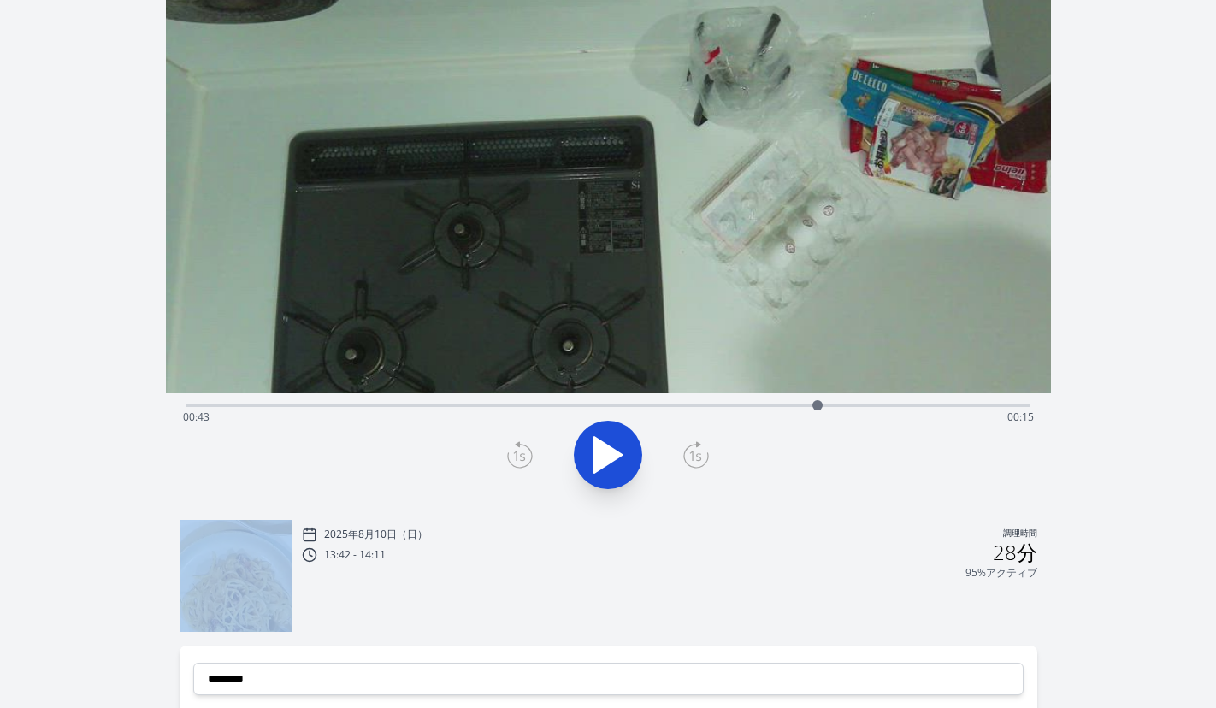
click at [519, 456] on icon at bounding box center [520, 454] width 26 height 27
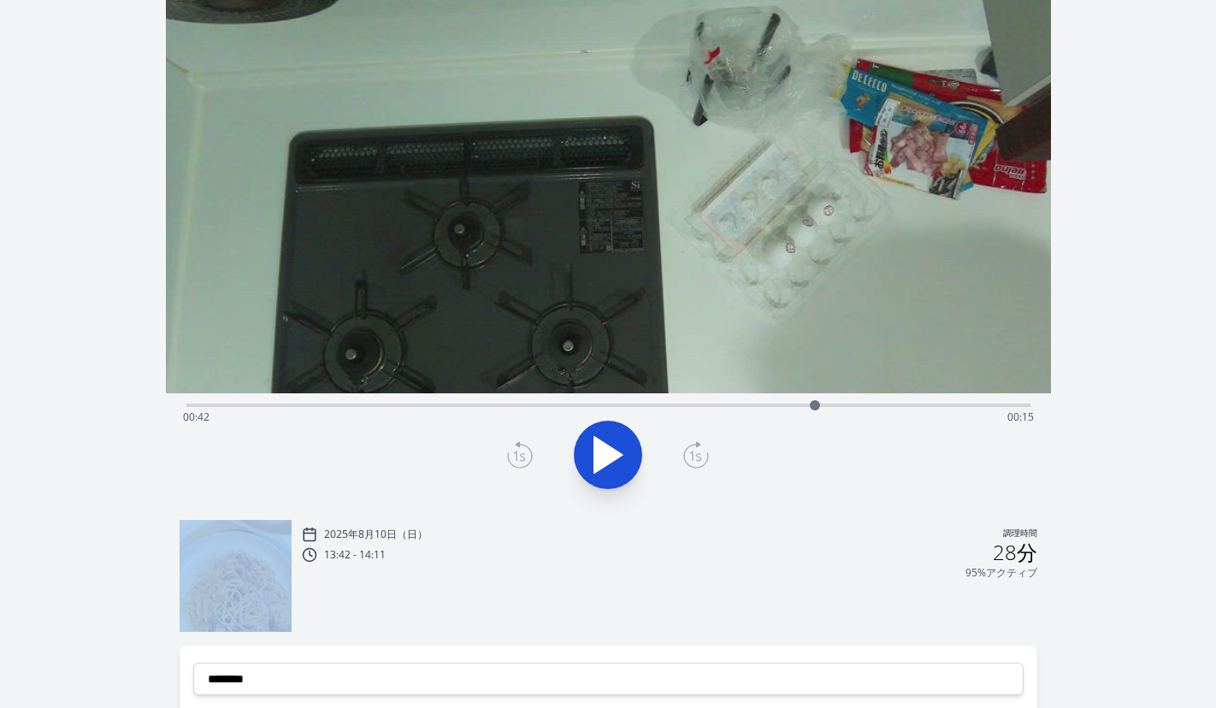
click at [519, 456] on icon at bounding box center [520, 454] width 26 height 27
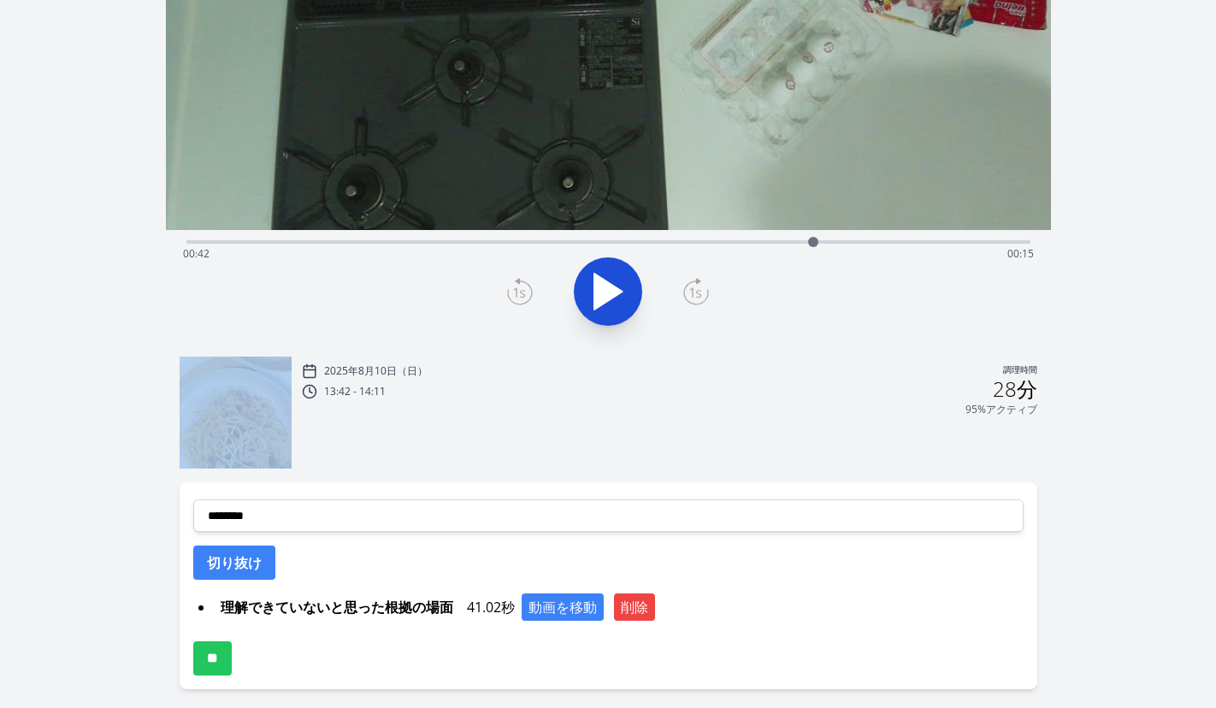
scroll to position [305, 0]
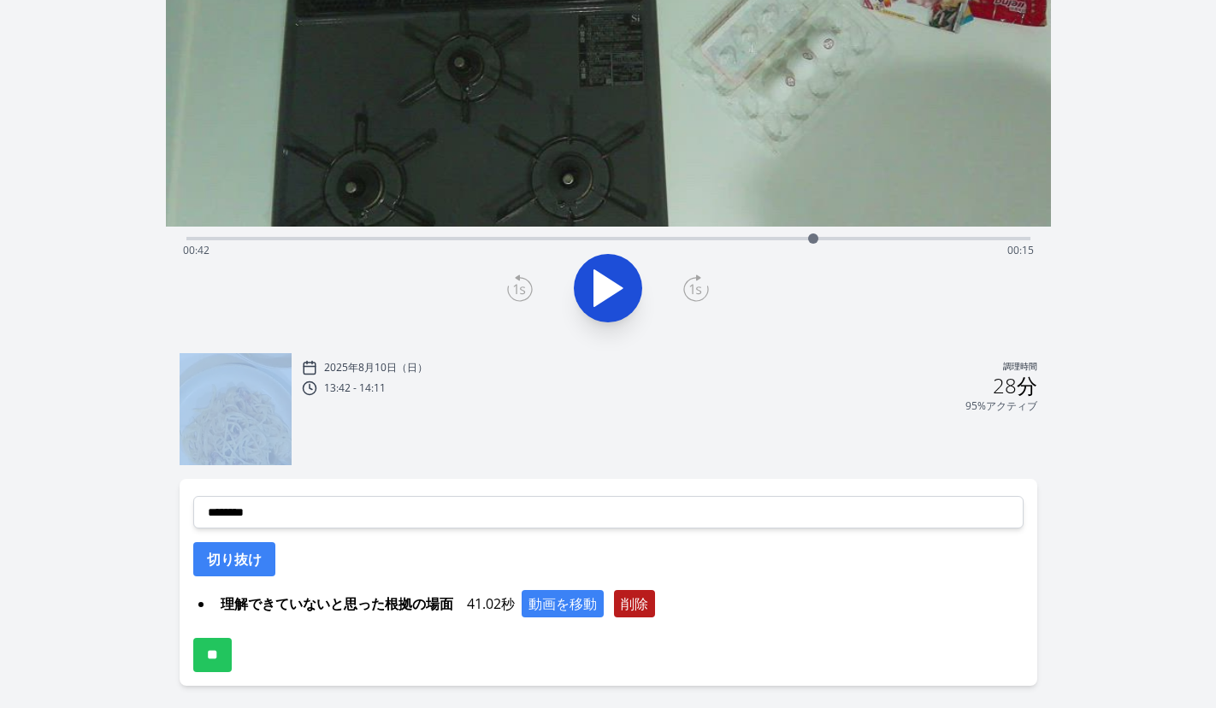
click at [648, 608] on font "削除" at bounding box center [634, 603] width 27 height 19
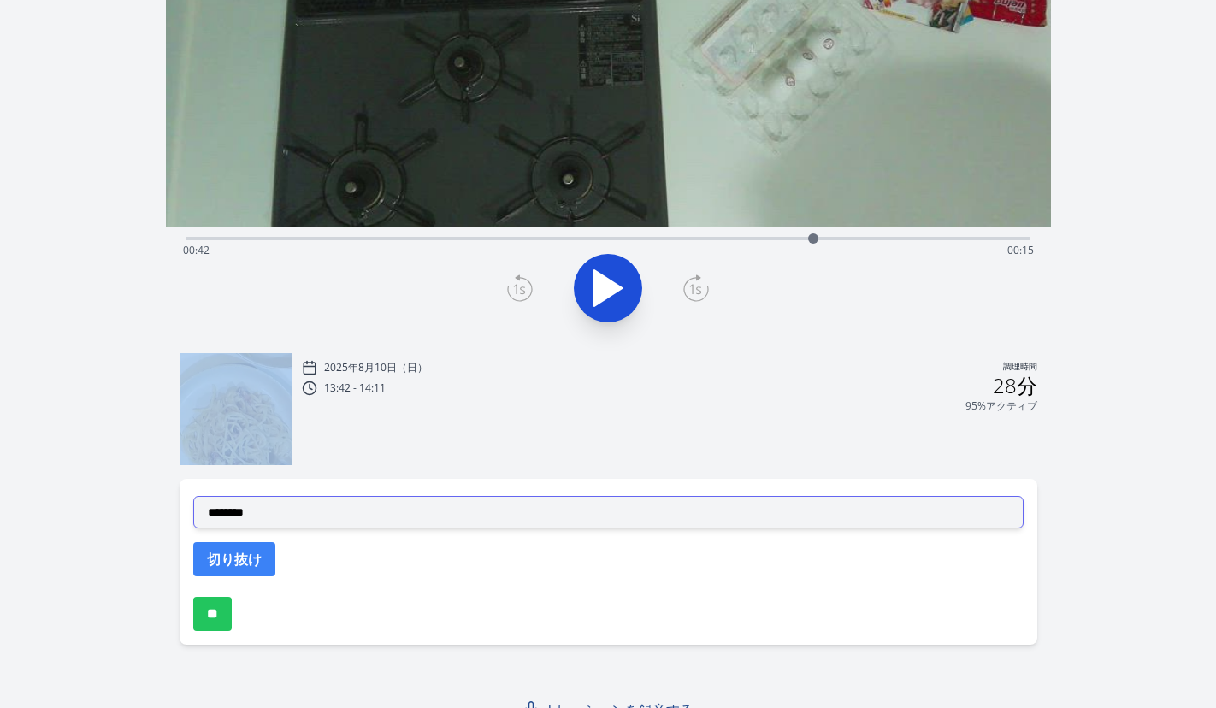
click at [580, 522] on select "**********" at bounding box center [608, 512] width 830 height 32
select select "**********"
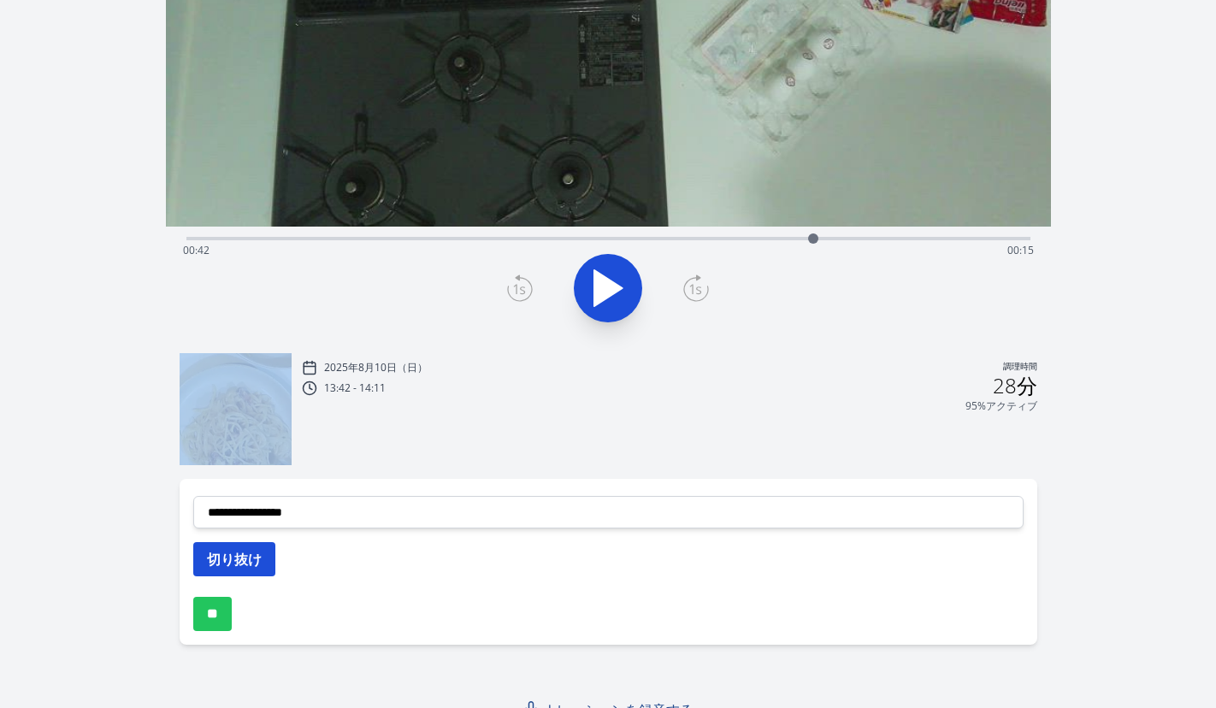
click at [268, 554] on button "切り抜け" at bounding box center [234, 559] width 82 height 34
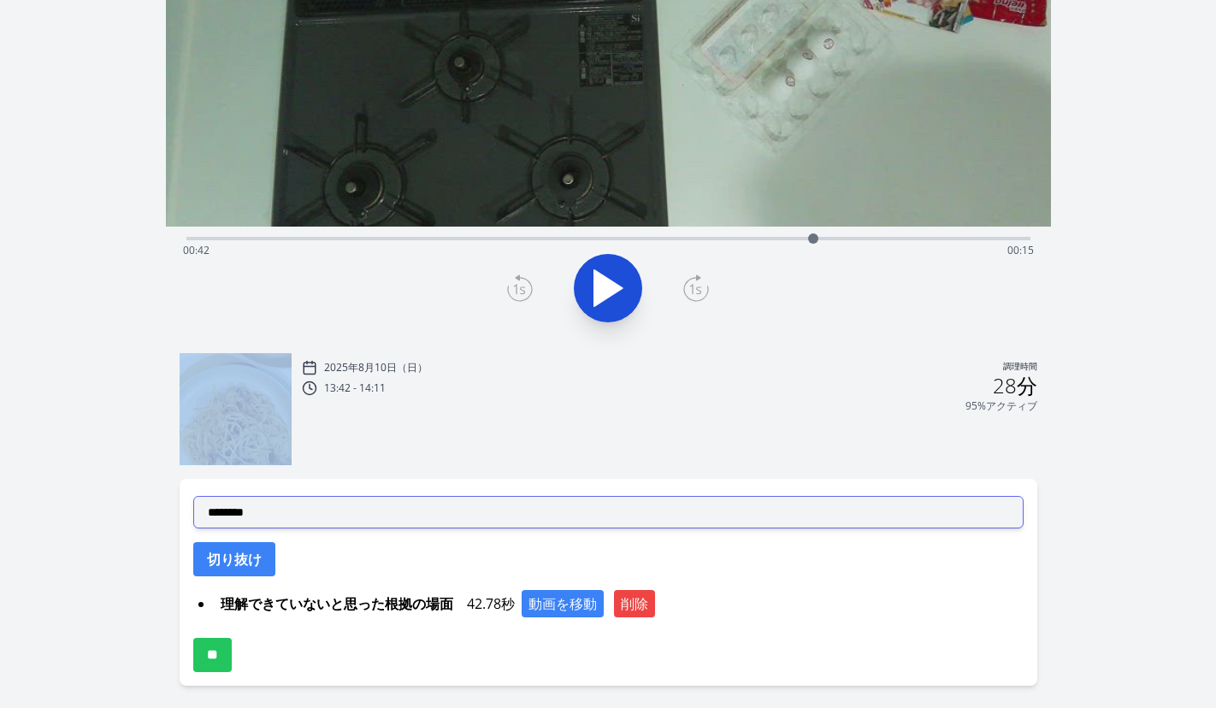
click at [469, 520] on select "**********" at bounding box center [608, 512] width 830 height 32
select select "**********"
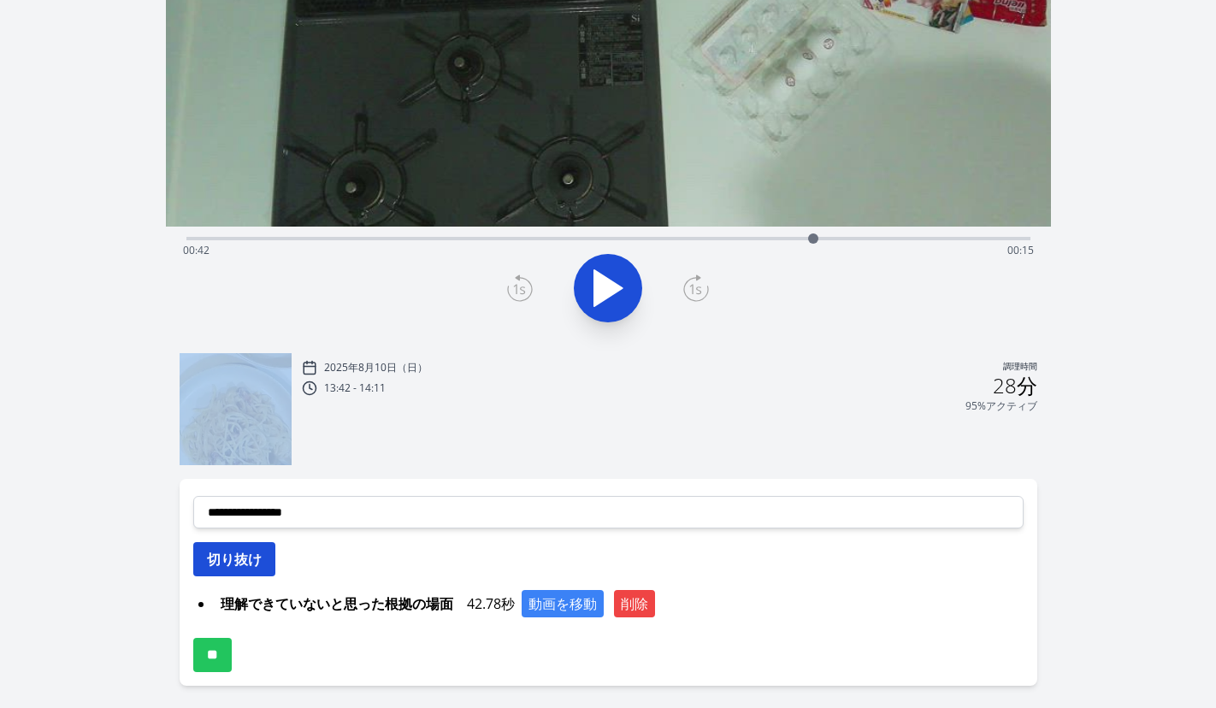
click at [247, 561] on font "切り抜け" at bounding box center [234, 559] width 55 height 19
select select
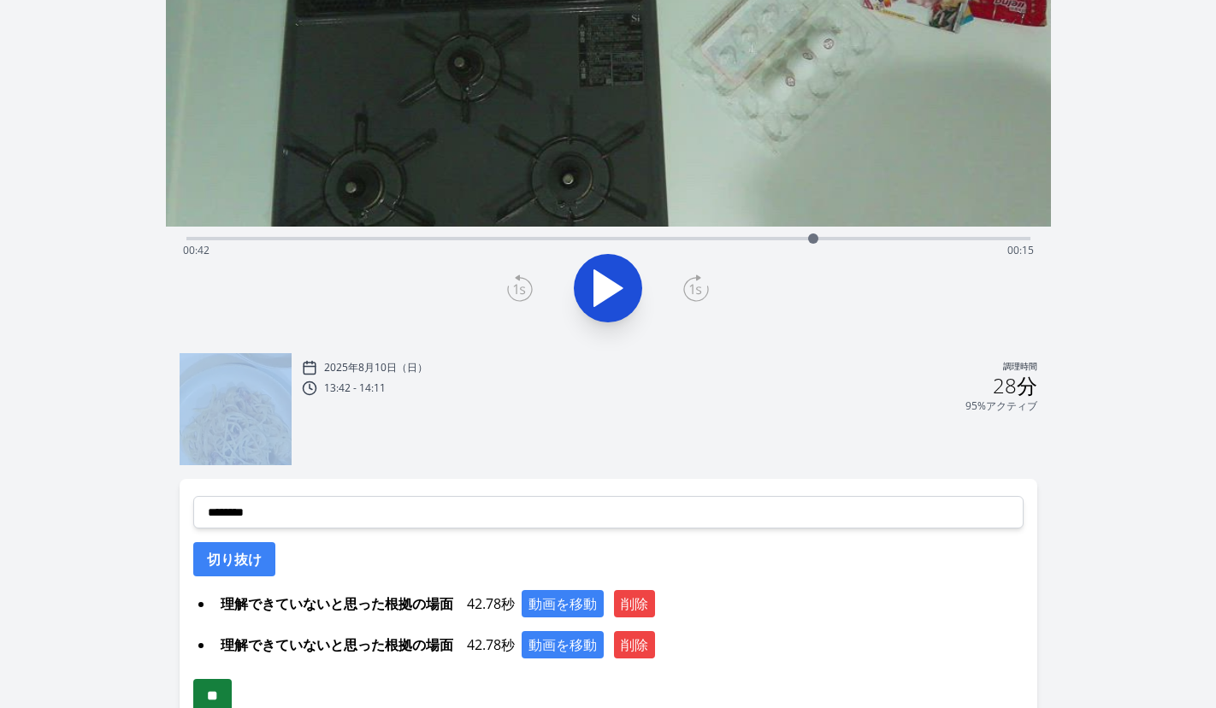
click at [232, 686] on input "**" at bounding box center [212, 696] width 38 height 34
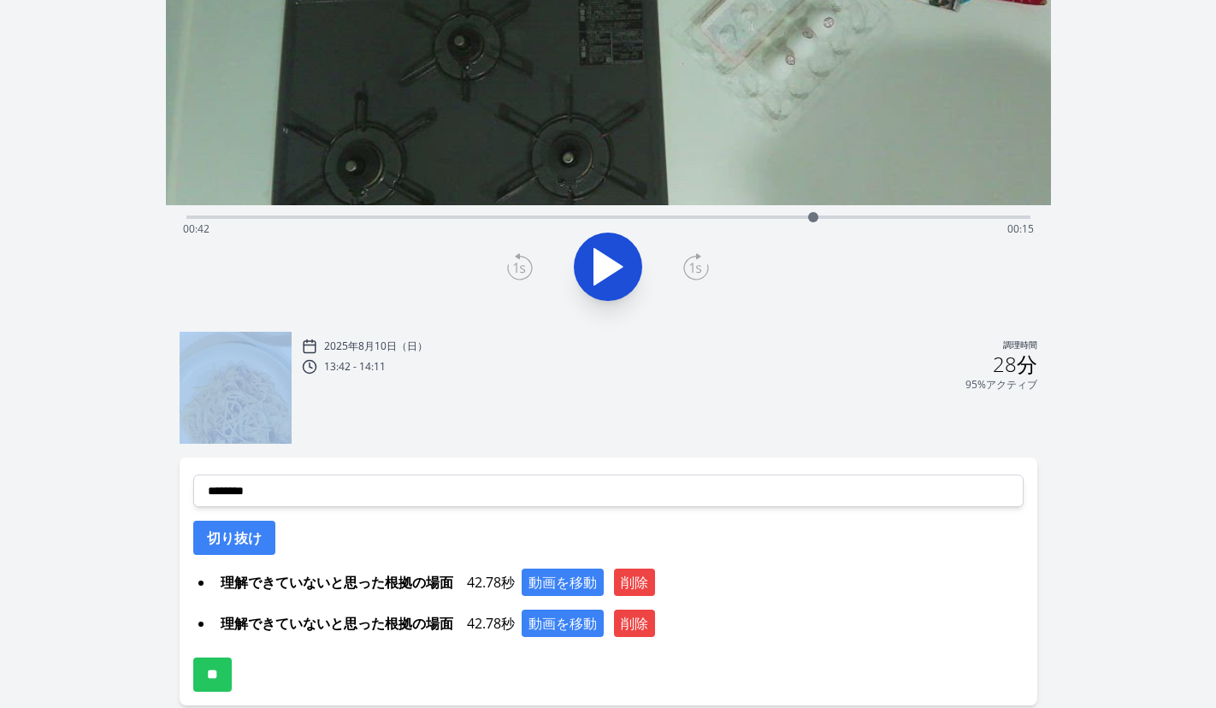
scroll to position [338, 0]
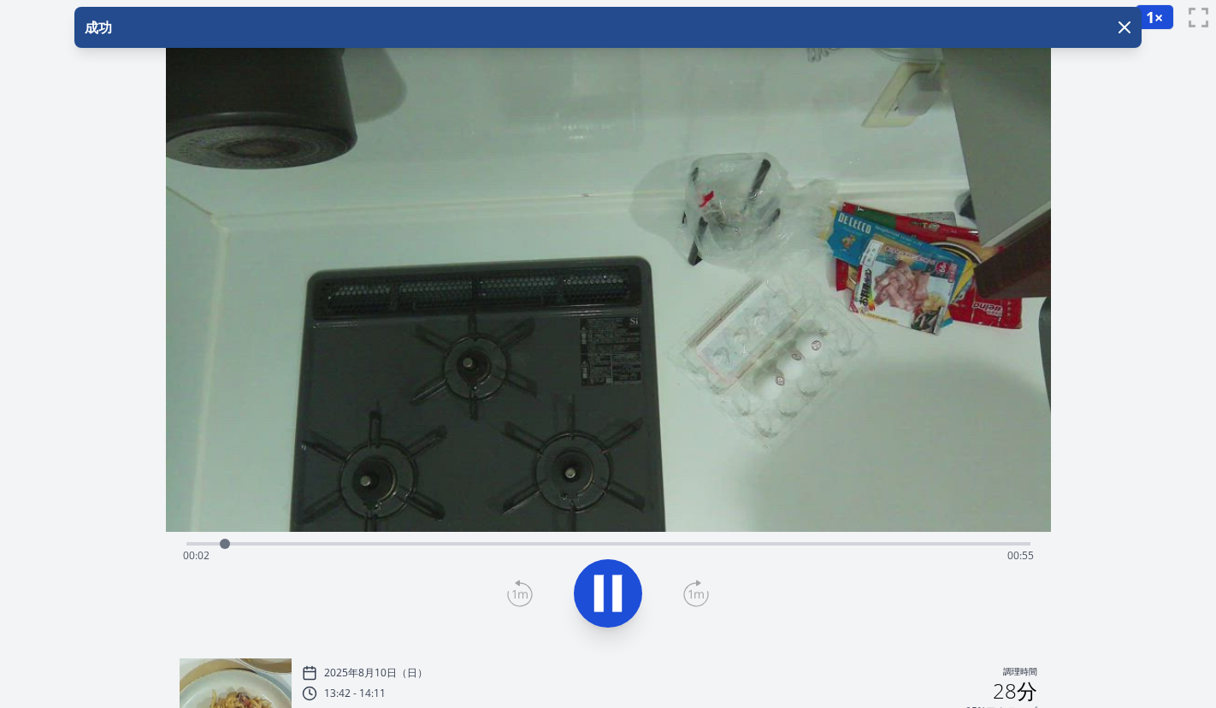
click at [503, 613] on div at bounding box center [608, 593] width 864 height 82
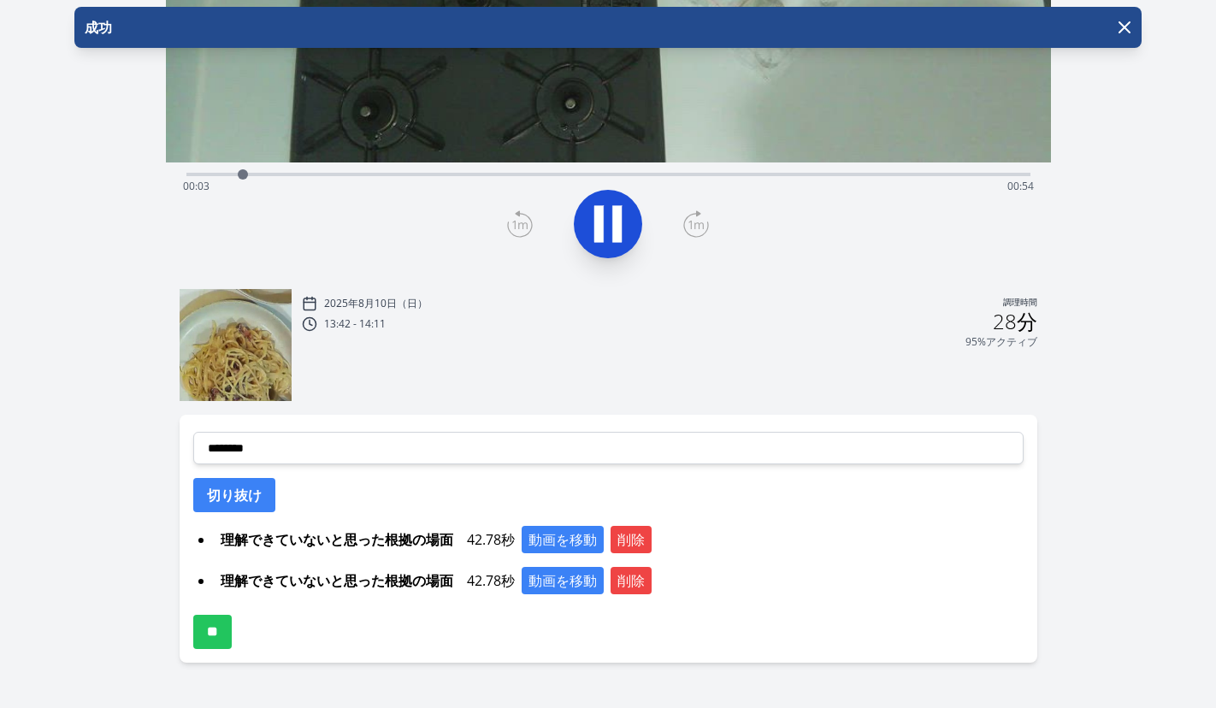
scroll to position [386, 0]
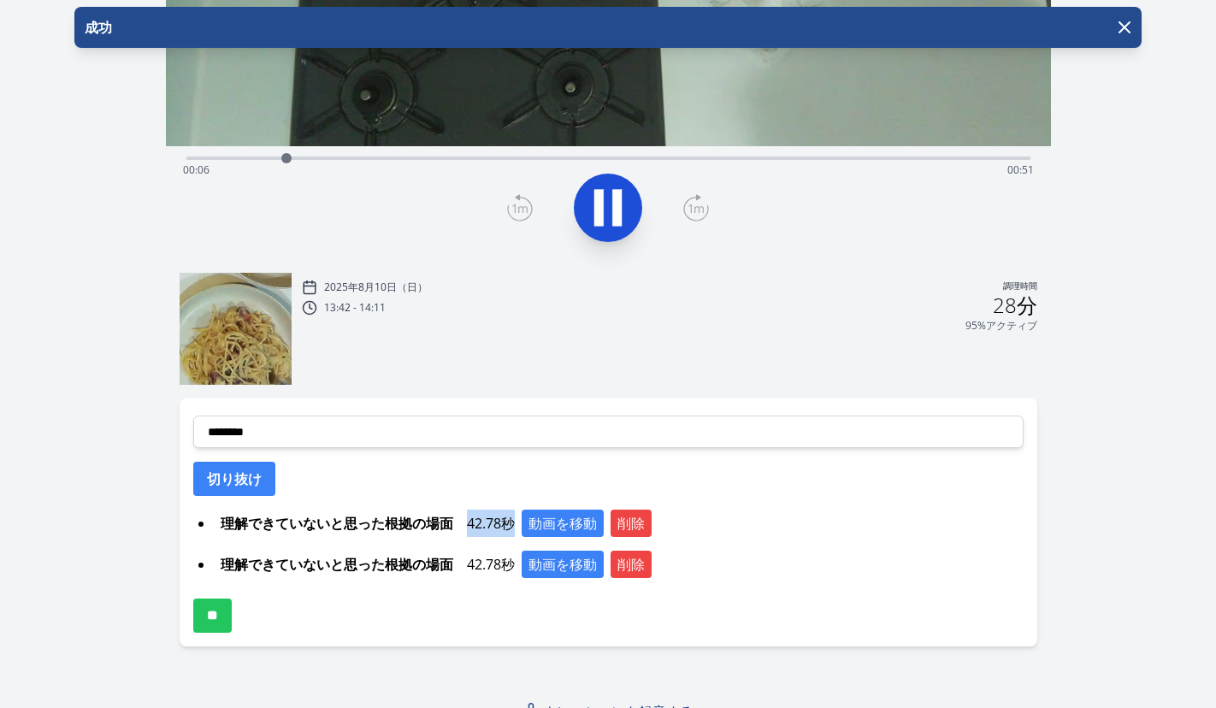
drag, startPoint x: 466, startPoint y: 523, endPoint x: 512, endPoint y: 524, distance: 46.2
click at [512, 524] on font "42.78秒" at bounding box center [491, 523] width 48 height 19
copy font "42.78秒"
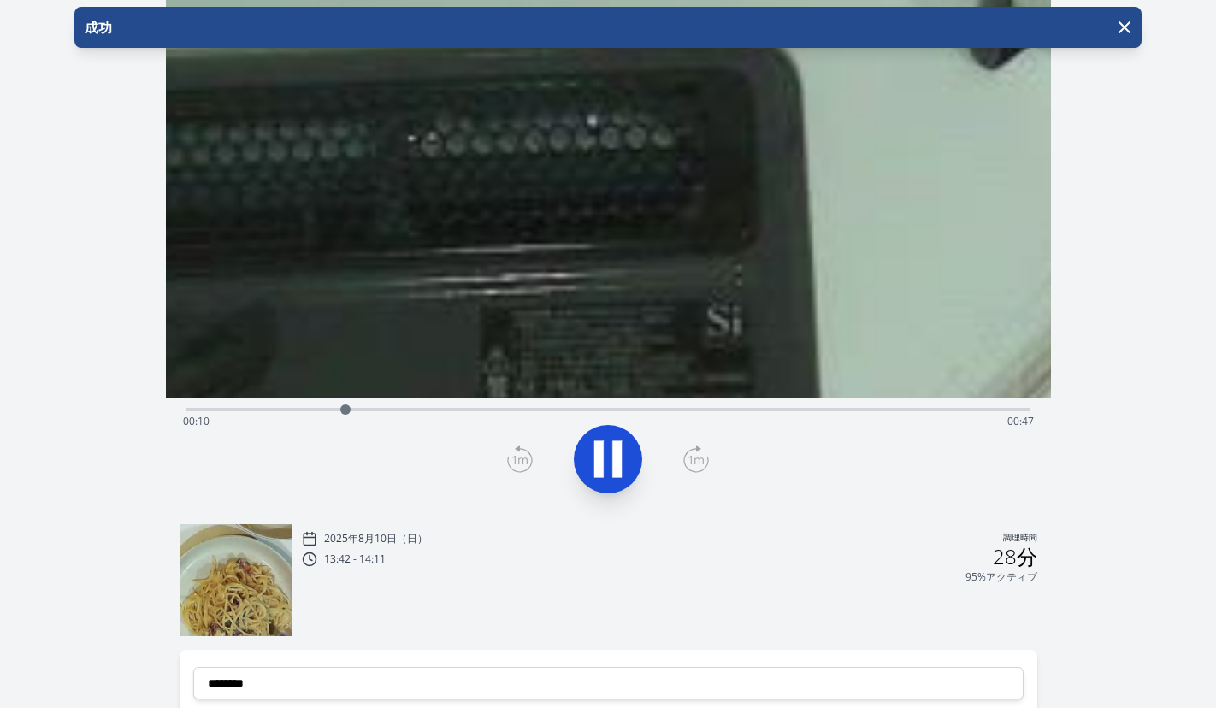
scroll to position [0, 0]
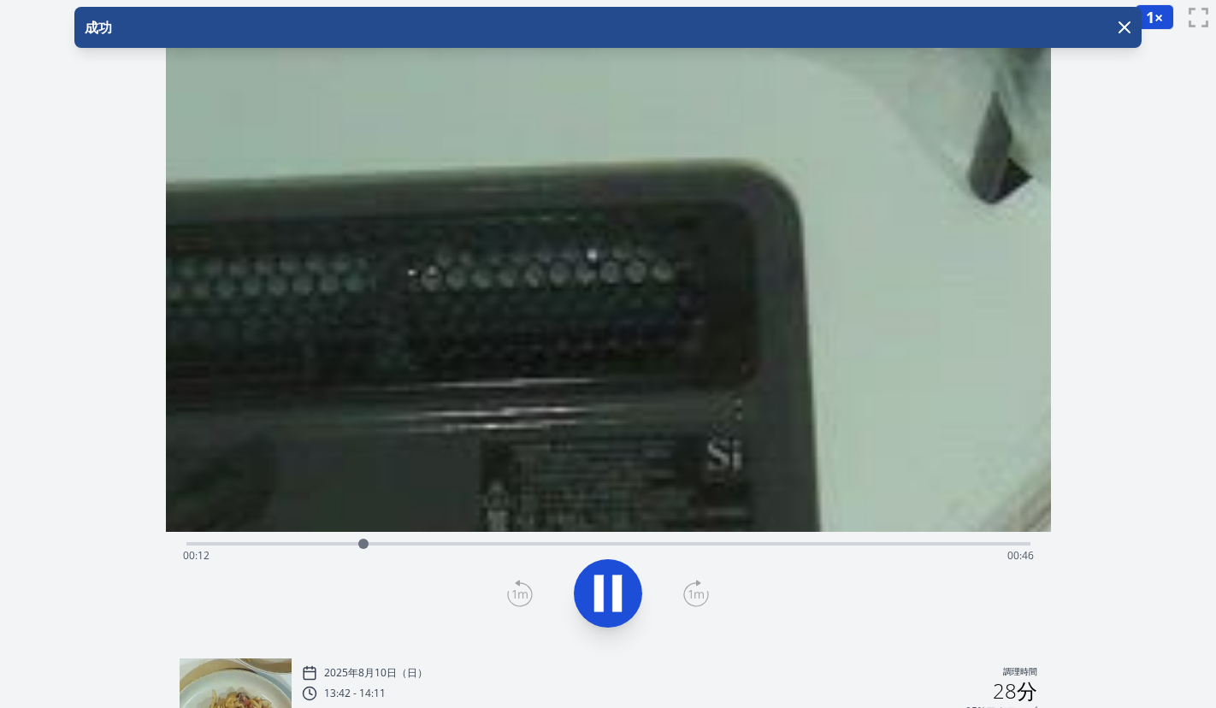
click at [1115, 327] on div "録音を破棄しますか? 一度破棄すると回復できなくなります。 キャンセル 記録を破棄 00:05:47 1 × 0.25× 0.5× 1× 1.5倍 2× fu…" at bounding box center [608, 557] width 1216 height 1114
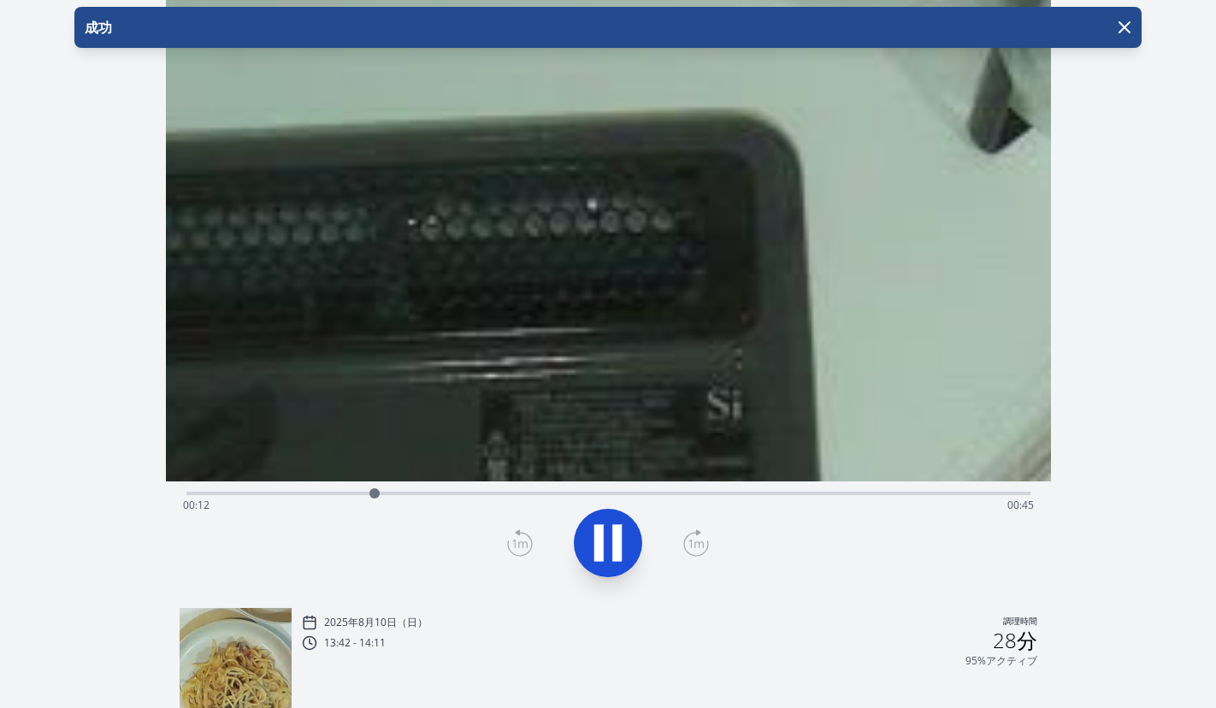
scroll to position [67, 0]
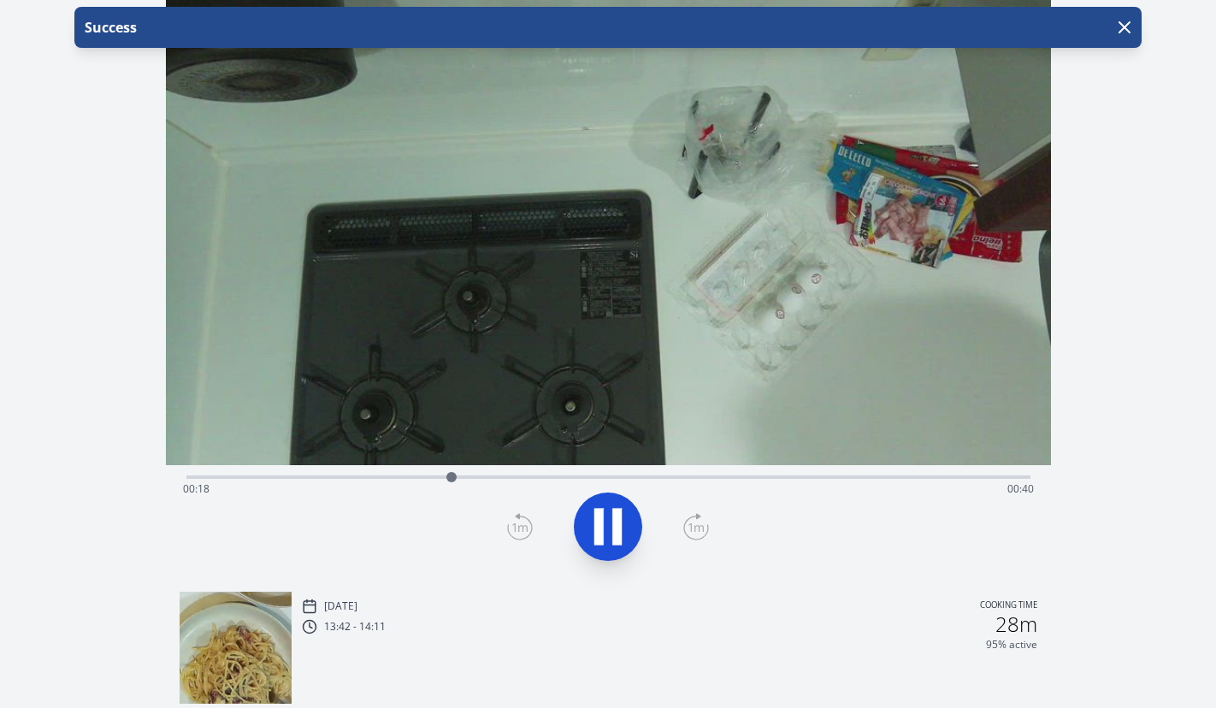
click at [1133, 361] on div "Discard Recording? You will not be able to recover this once discarded. Cancel …" at bounding box center [608, 490] width 1216 height 1114
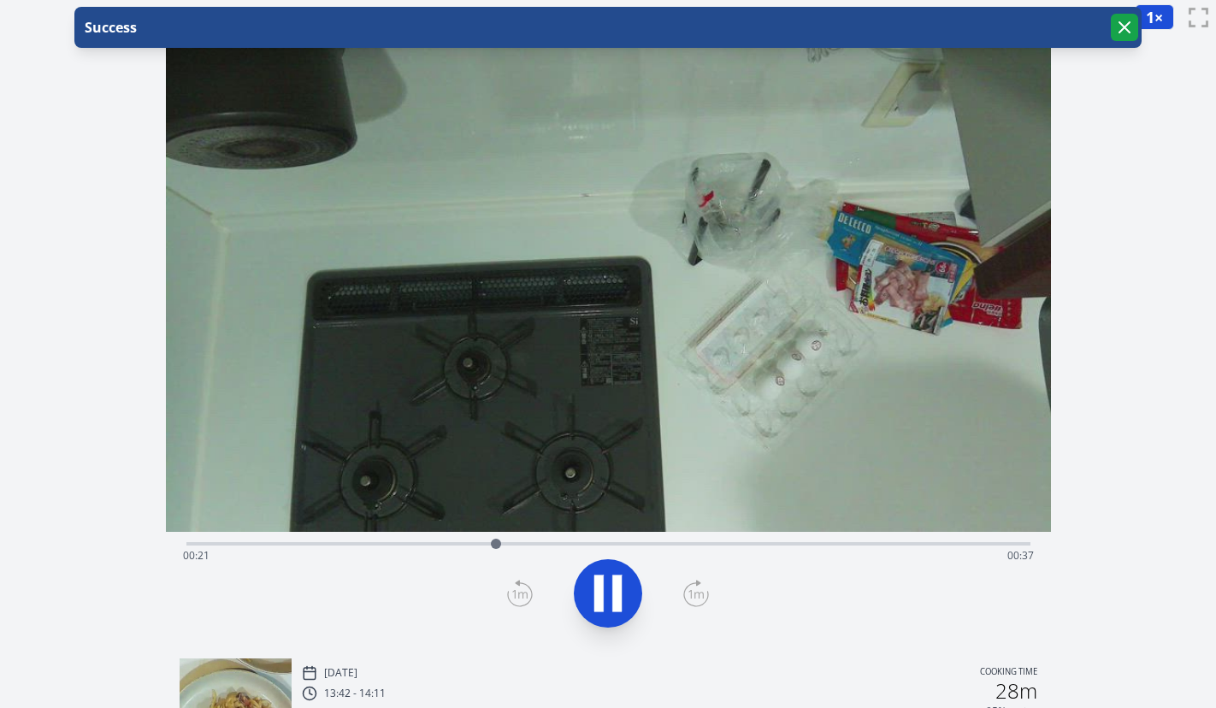
click at [1125, 24] on icon "button" at bounding box center [1124, 27] width 21 height 21
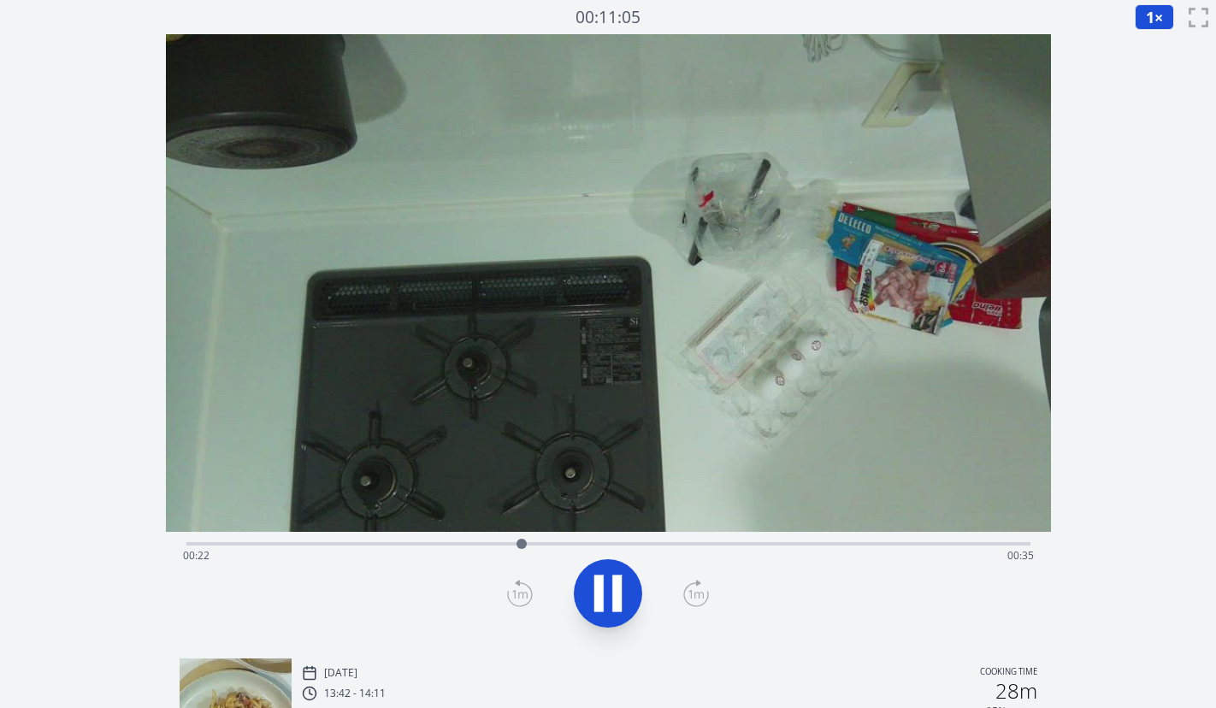
click at [796, 544] on div "Time elapsed: 00:22 Time remaining: 00:35" at bounding box center [608, 555] width 851 height 27
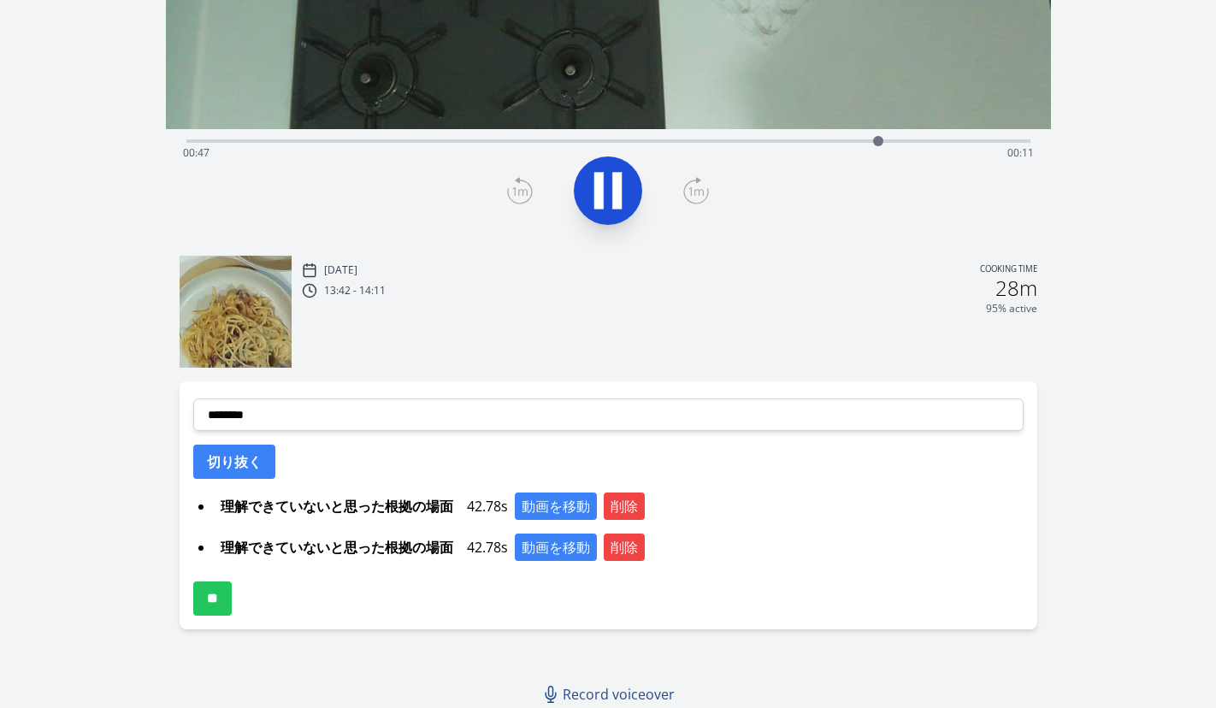
scroll to position [406, 0]
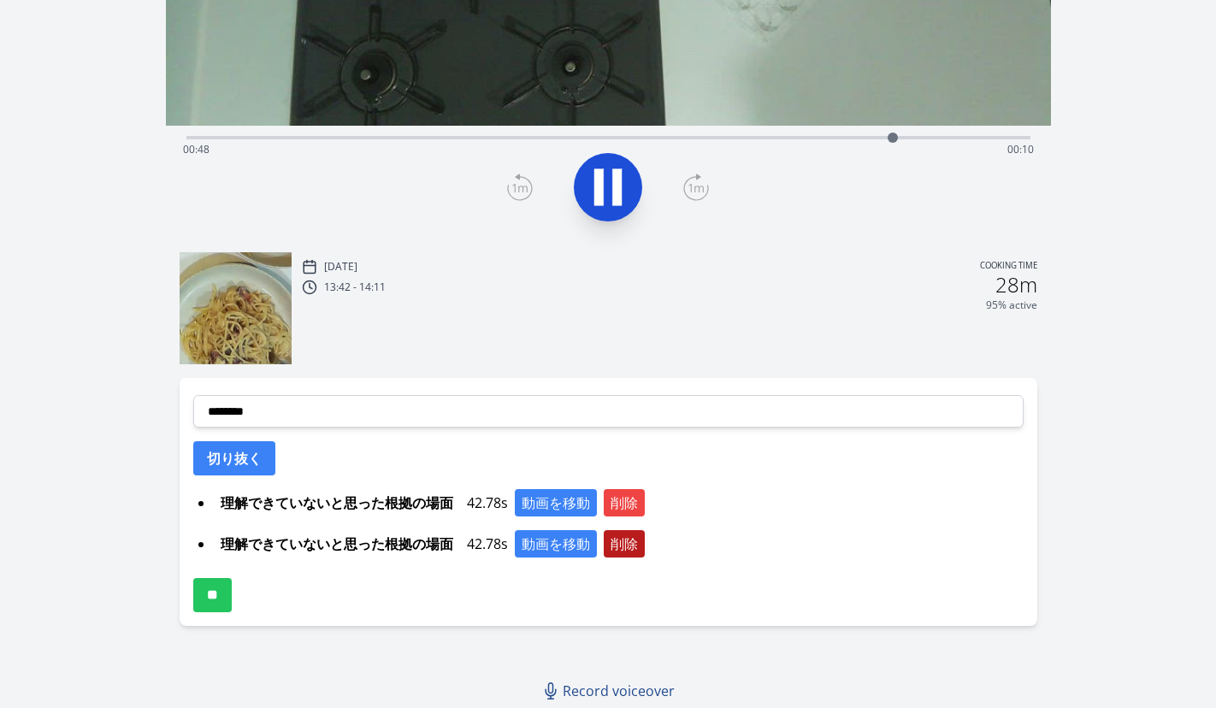
click at [632, 543] on button "削除" at bounding box center [624, 543] width 41 height 27
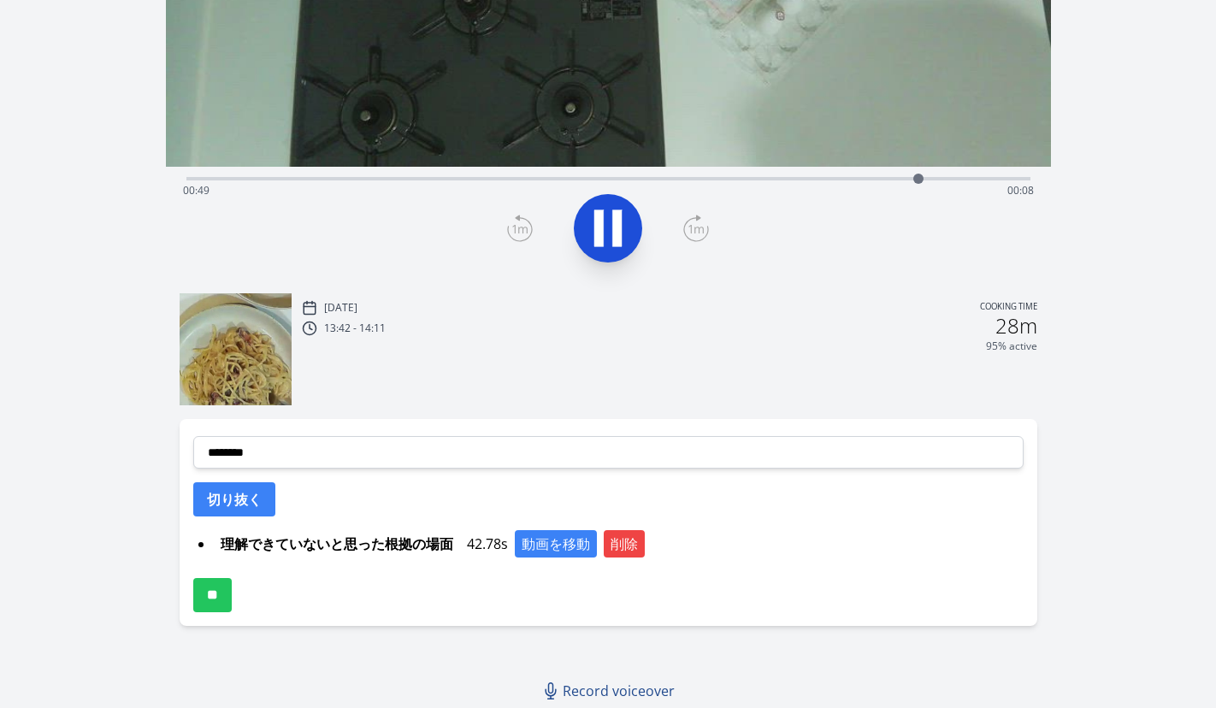
click at [418, 183] on div "Time elapsed: 00:49 Time remaining: 00:08" at bounding box center [608, 190] width 851 height 27
click at [416, 179] on div "Time elapsed: 00:17 Time remaining: 00:41" at bounding box center [608, 190] width 851 height 27
click at [446, 179] on div "Time elapsed: 00:16 Time remaining: 00:42" at bounding box center [608, 190] width 851 height 27
click at [457, 178] on div at bounding box center [457, 179] width 10 height 10
click at [601, 233] on icon at bounding box center [598, 228] width 9 height 37
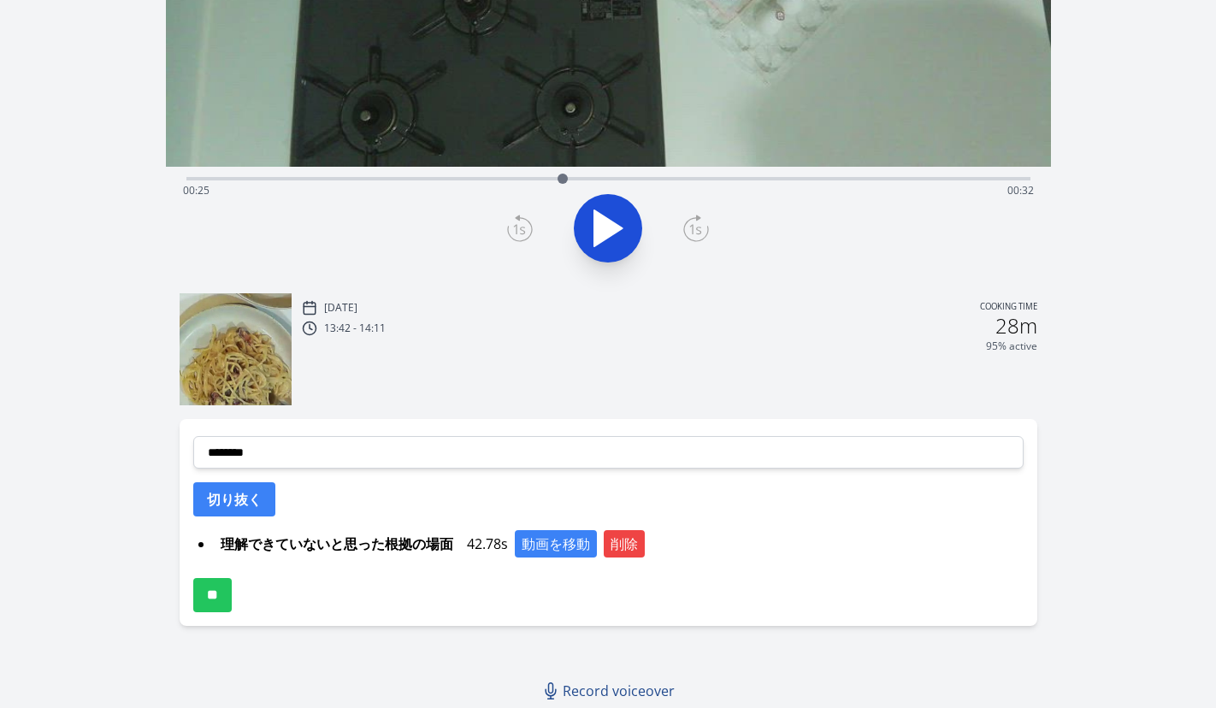
click at [540, 177] on div "Time elapsed: 00:25 Time remaining: 00:32" at bounding box center [608, 190] width 851 height 27
click at [619, 233] on icon at bounding box center [608, 228] width 48 height 48
click at [619, 233] on icon at bounding box center [616, 228] width 9 height 37
click at [536, 177] on div "Time elapsed: 00:25 Time remaining: 00:32" at bounding box center [608, 190] width 851 height 27
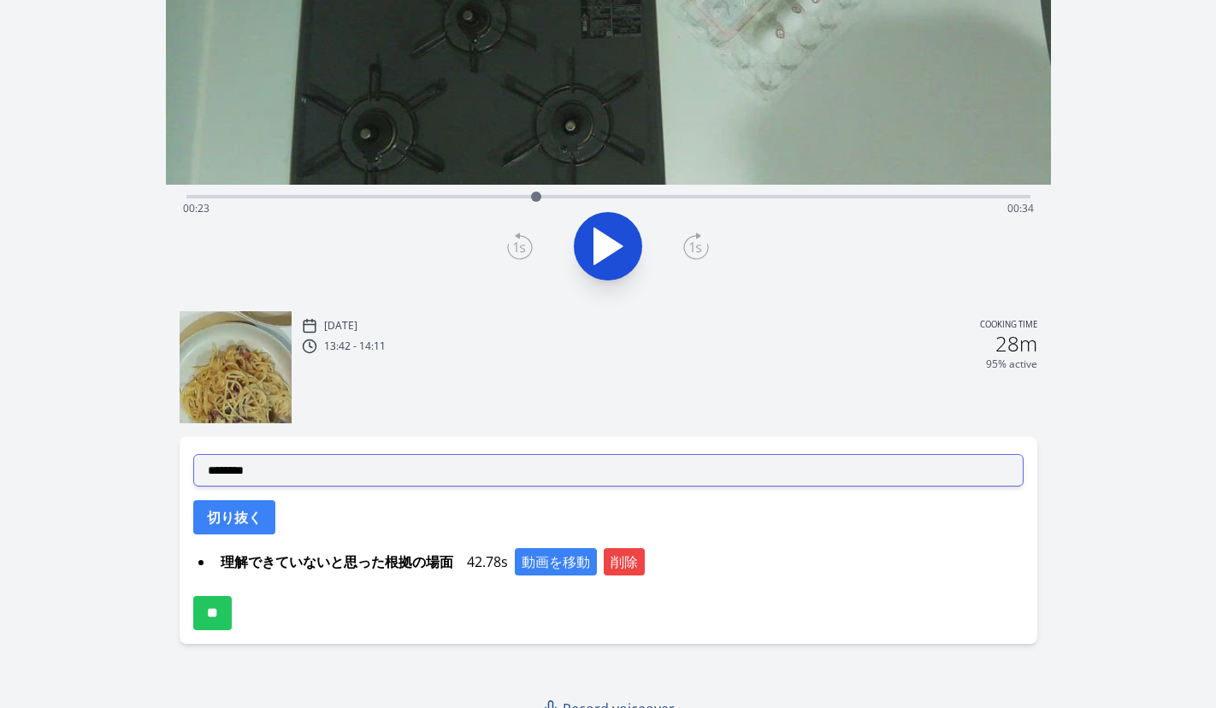
click at [288, 474] on select "**********" at bounding box center [608, 470] width 830 height 32
select select "**********"
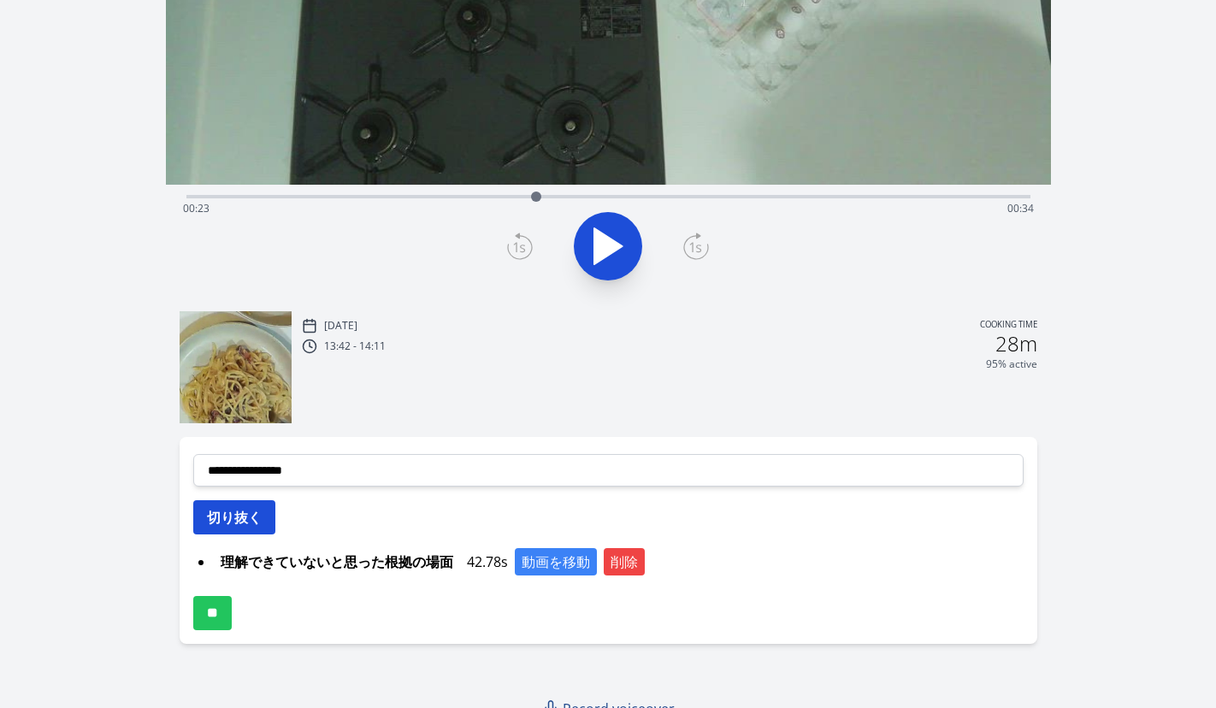
click at [248, 520] on button "切り抜く" at bounding box center [234, 517] width 82 height 34
select select
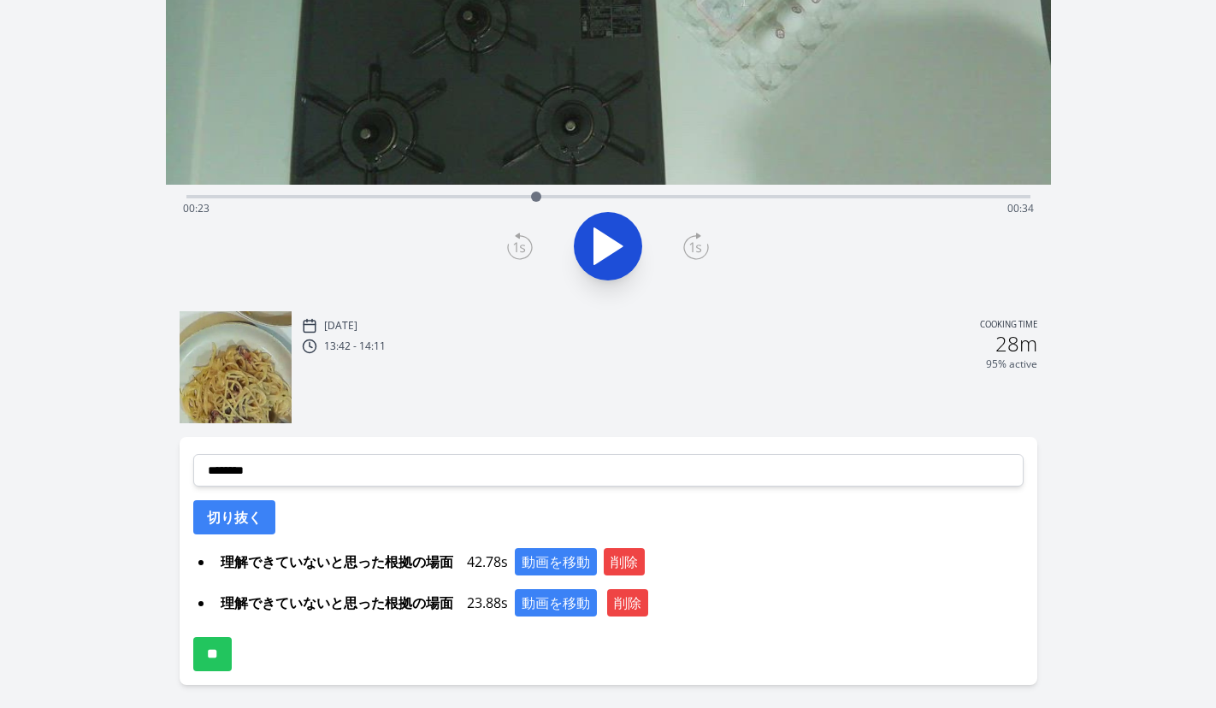
drag, startPoint x: 468, startPoint y: 603, endPoint x: 512, endPoint y: 603, distance: 43.6
click at [512, 603] on div "理解できていないと思った根拠の場面 23.88s 動画を移動 削除" at bounding box center [619, 602] width 810 height 27
copy div "23.88s"
click at [232, 645] on input "**" at bounding box center [212, 654] width 38 height 34
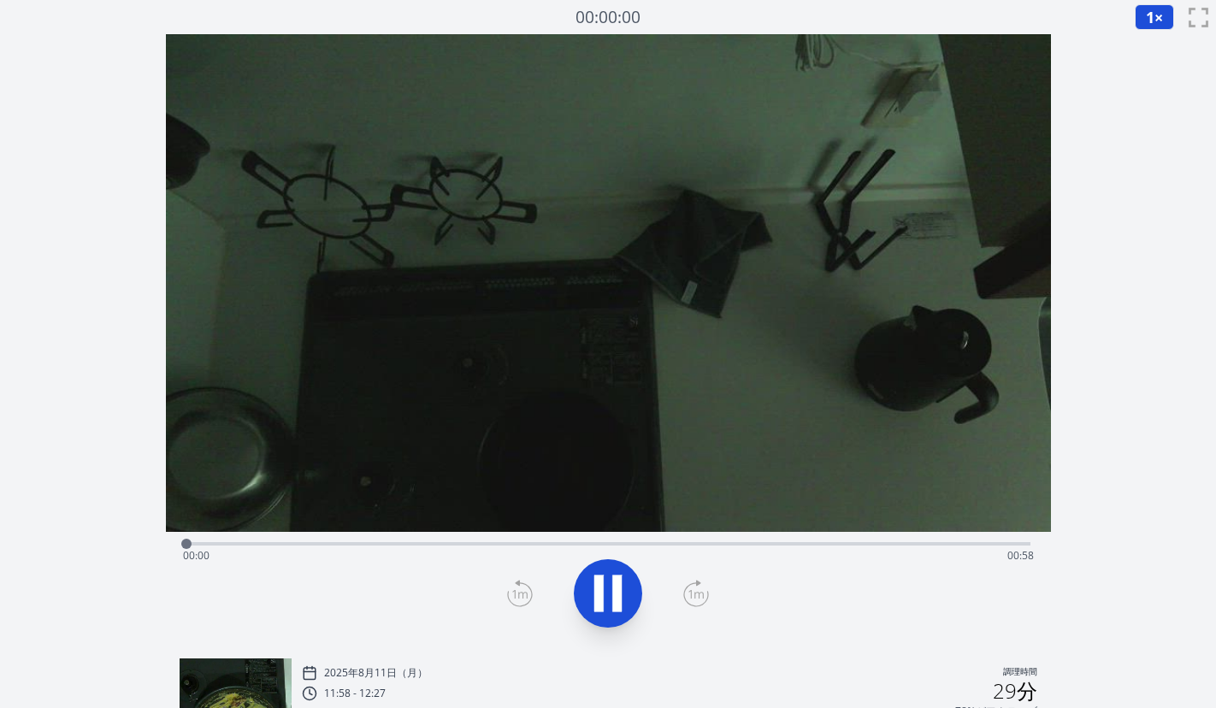
click at [641, 546] on div "経過時間: 00:00 残り時間: 00:58" at bounding box center [608, 555] width 851 height 27
click at [702, 541] on div "経過時間: 00:31 残り時間: 00:27" at bounding box center [608, 542] width 844 height 21
click at [609, 584] on icon at bounding box center [608, 593] width 48 height 48
click at [660, 545] on div "経過時間: 00:35 残り時間: 00:23" at bounding box center [608, 555] width 851 height 27
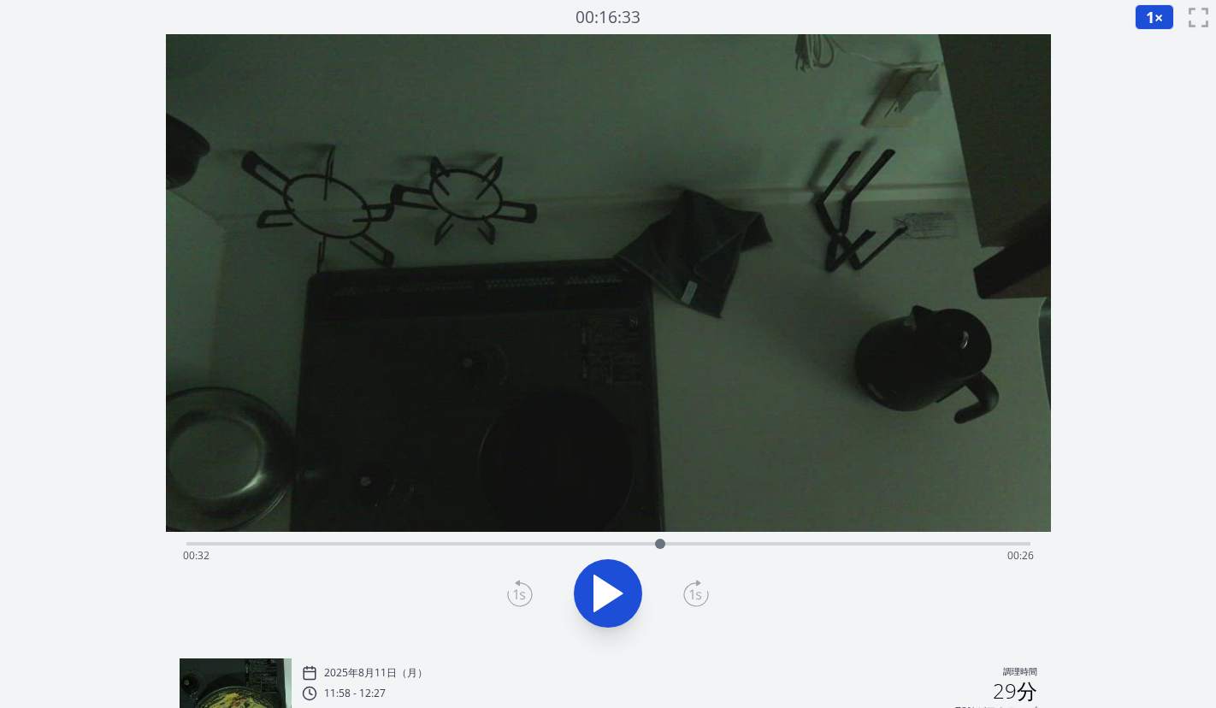
click at [585, 542] on div "経過時間: 00:32 残り時間: 00:26" at bounding box center [608, 555] width 851 height 27
click at [533, 539] on div "経過時間: 00:27 残り時間: 00:31" at bounding box center [608, 542] width 844 height 21
click at [464, 539] on div "経過時間: 00:27 残り時間: 00:31" at bounding box center [608, 542] width 844 height 21
click at [419, 538] on div "経過時間: 00:27 残り時間: 00:31" at bounding box center [608, 542] width 844 height 21
click at [388, 542] on div "経過時間: 00:27 残り時間: 00:31" at bounding box center [608, 555] width 851 height 27
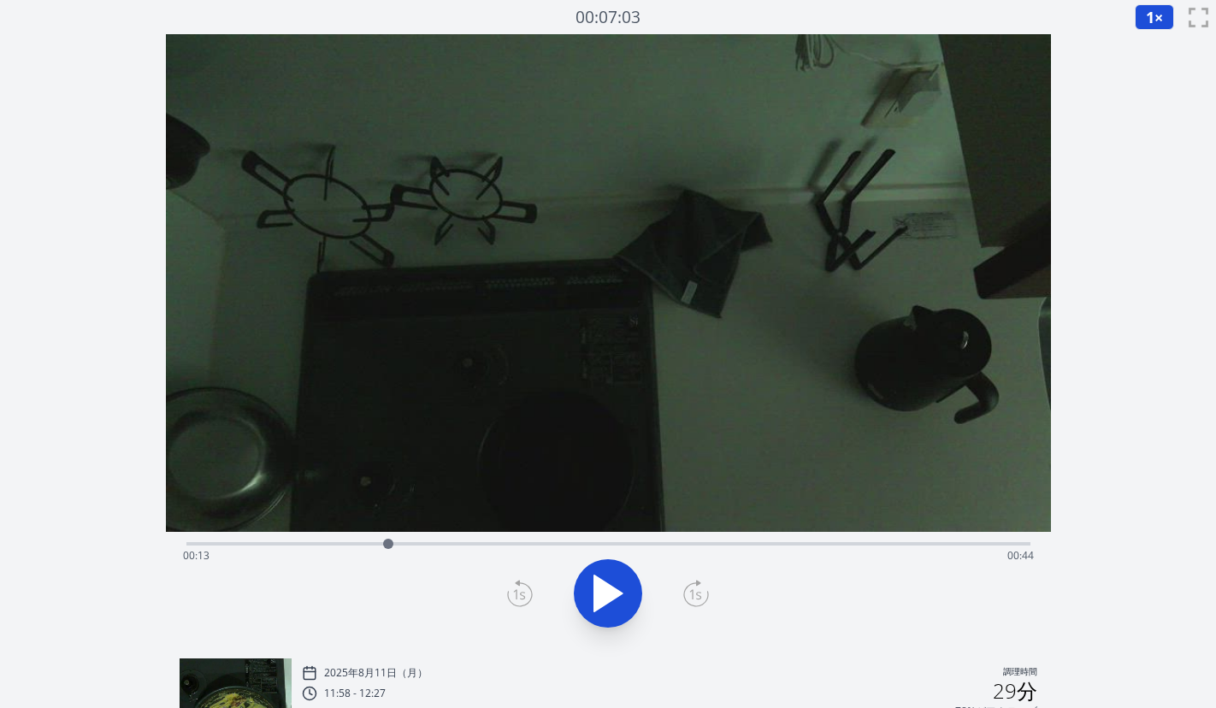
click at [365, 541] on div "経過時間: 00:13 残り時間: 00:44" at bounding box center [608, 542] width 844 height 21
click at [341, 546] on div "経過時間: 00:12 残り時間: 00:46" at bounding box center [608, 555] width 851 height 27
click at [694, 598] on icon at bounding box center [696, 593] width 26 height 27
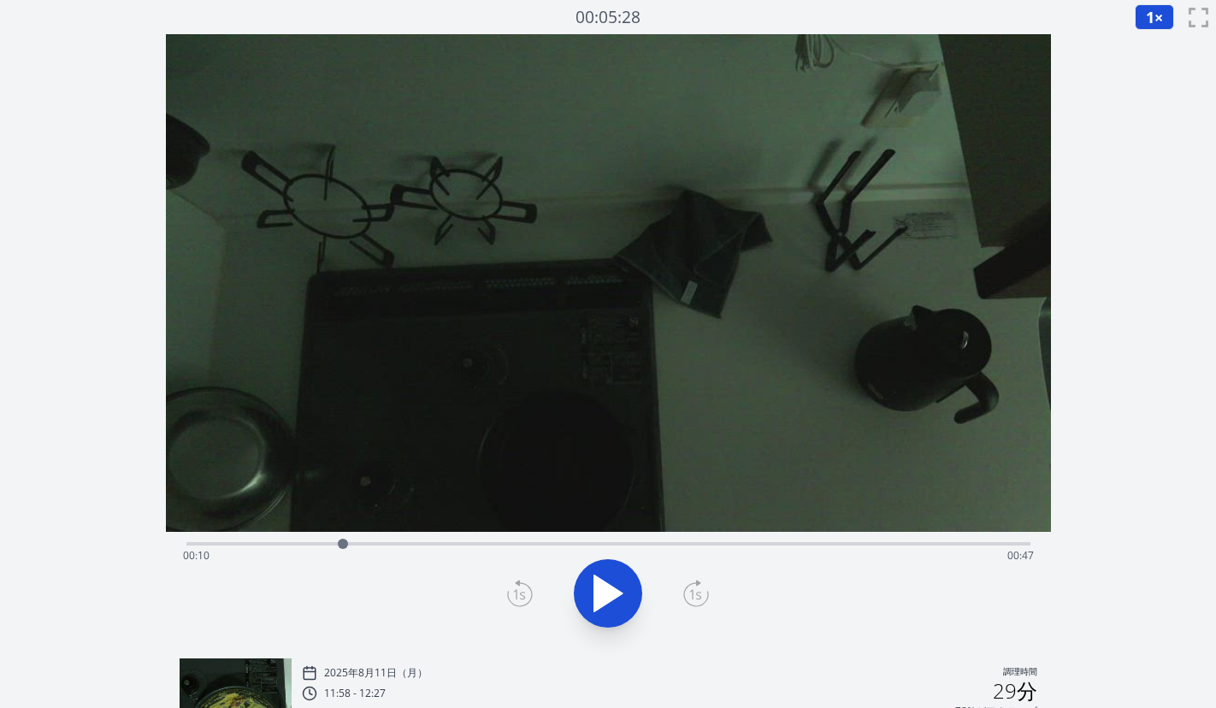
click at [694, 598] on icon at bounding box center [696, 593] width 26 height 27
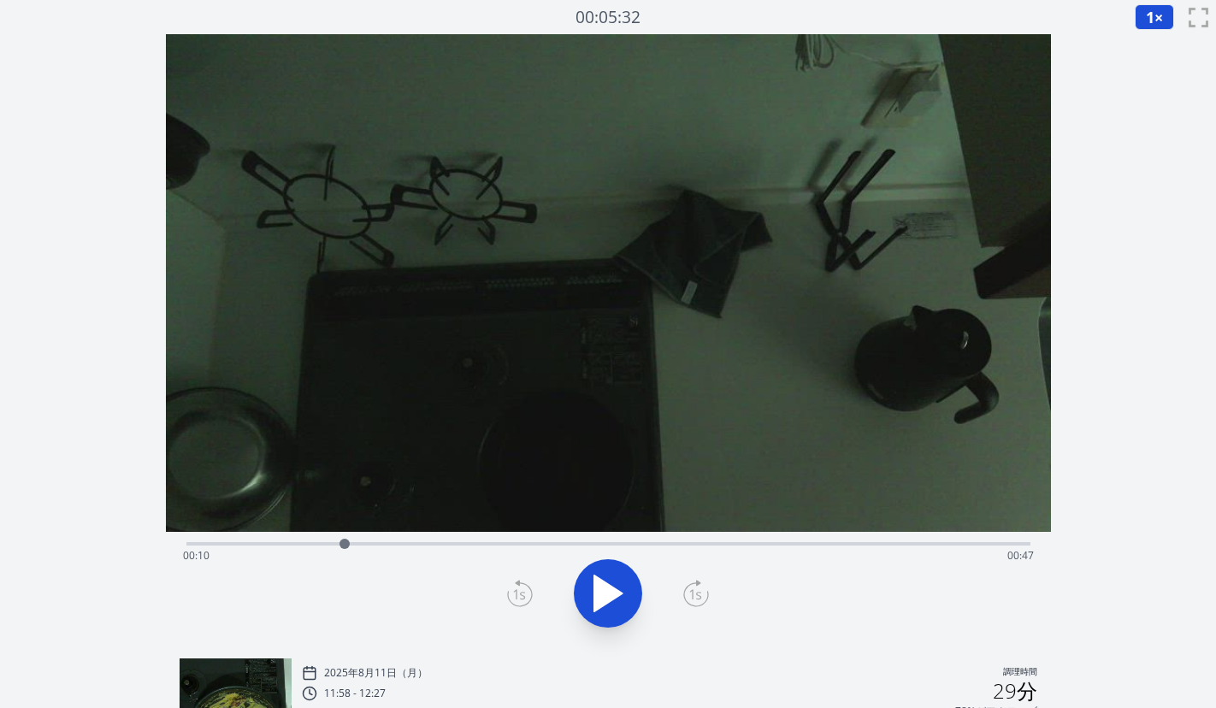
click at [694, 598] on icon at bounding box center [696, 593] width 26 height 27
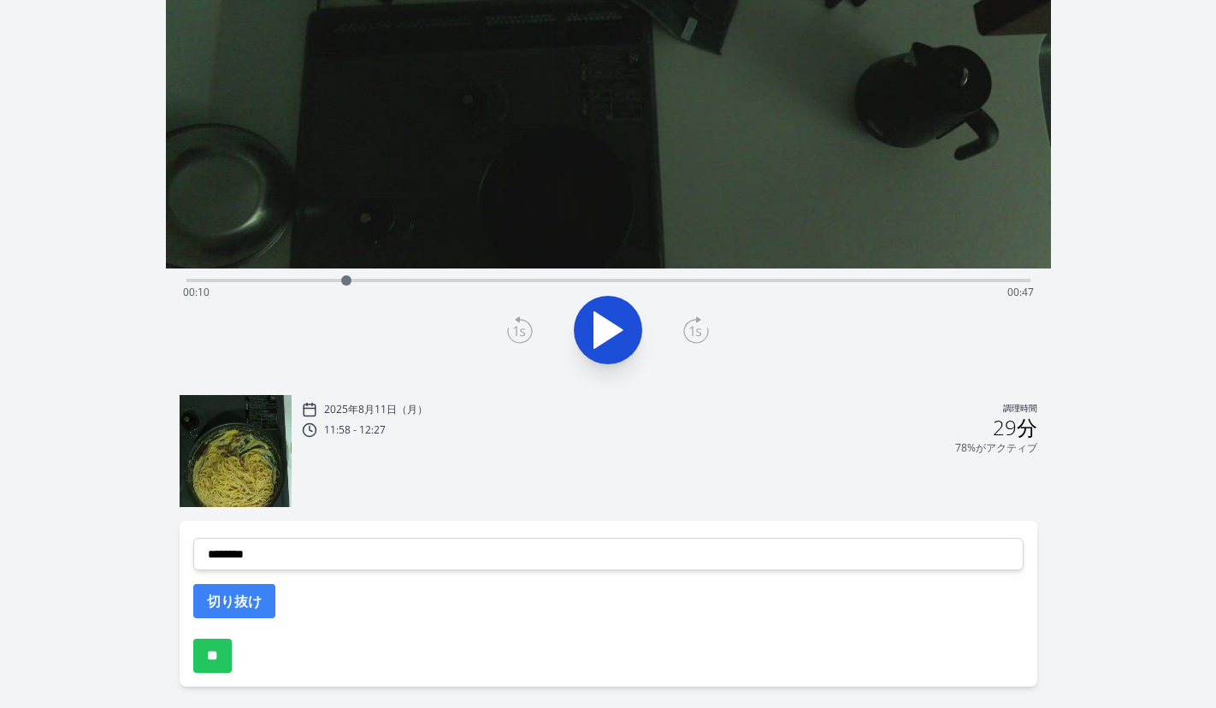
scroll to position [271, 0]
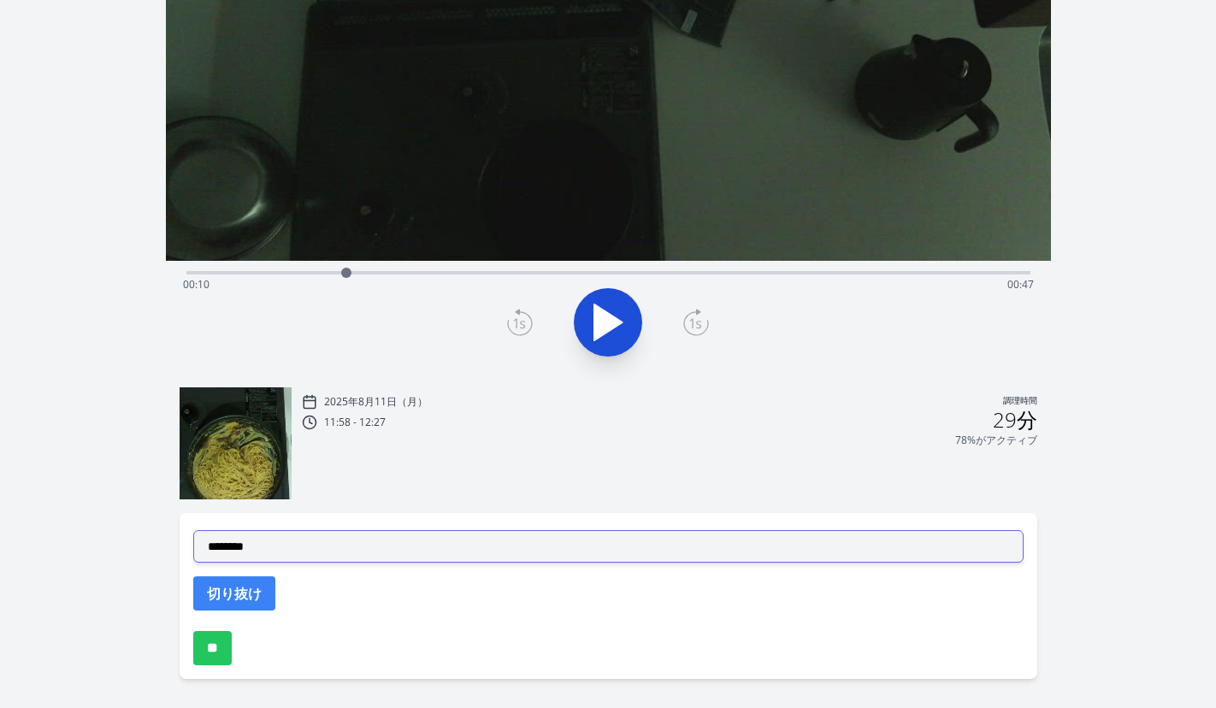
click at [498, 547] on select "**********" at bounding box center [608, 546] width 830 height 32
select select "**********"
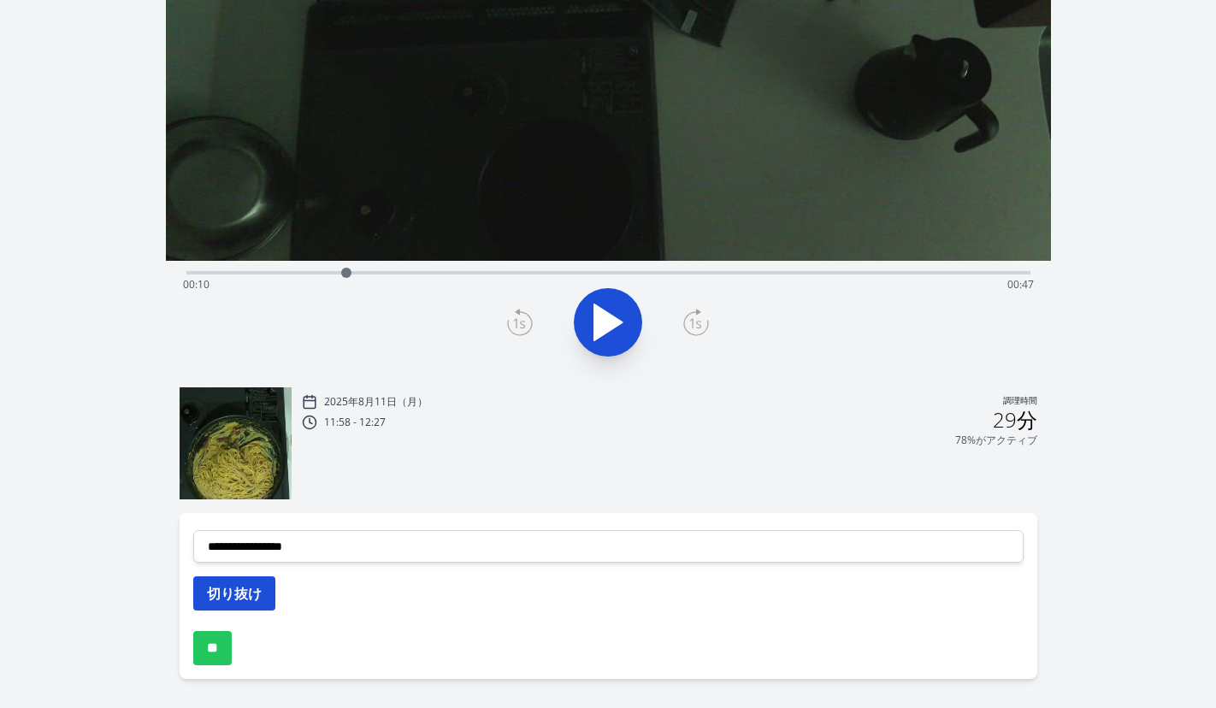
click at [271, 580] on button "切り抜け" at bounding box center [234, 593] width 82 height 34
select select
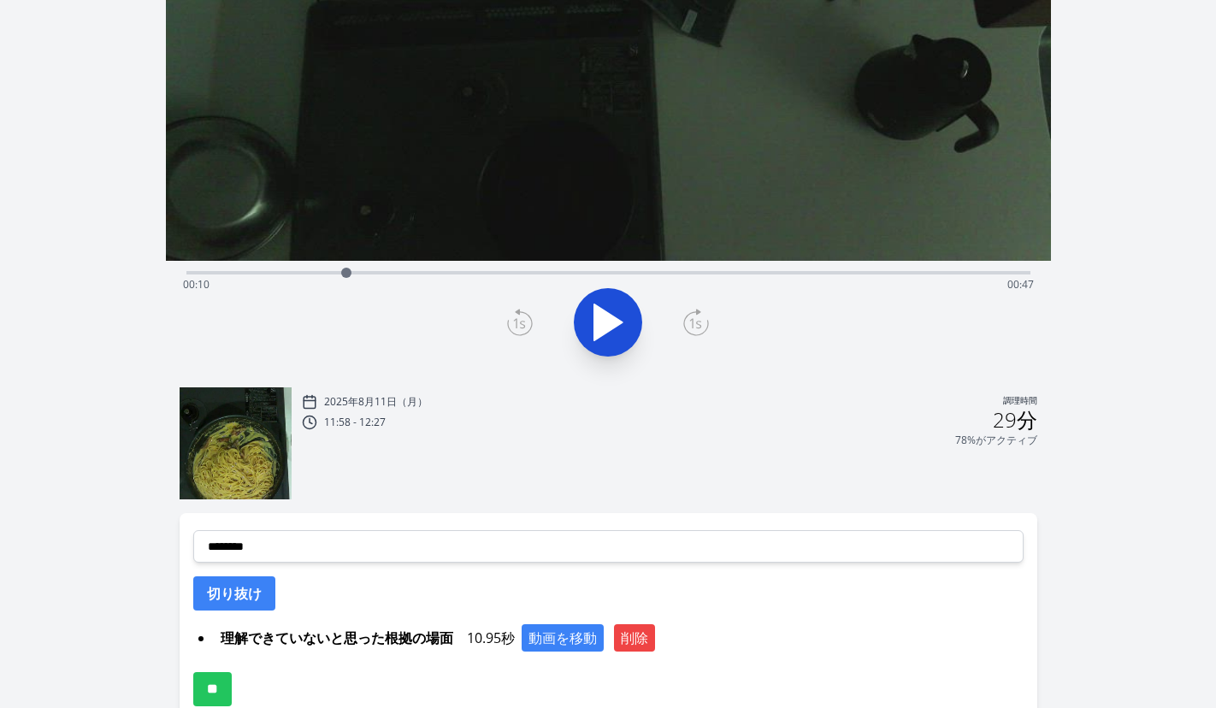
drag, startPoint x: 471, startPoint y: 636, endPoint x: 515, endPoint y: 638, distance: 43.6
click at [515, 638] on font "10.95秒" at bounding box center [491, 637] width 48 height 19
copy font "10.95秒"
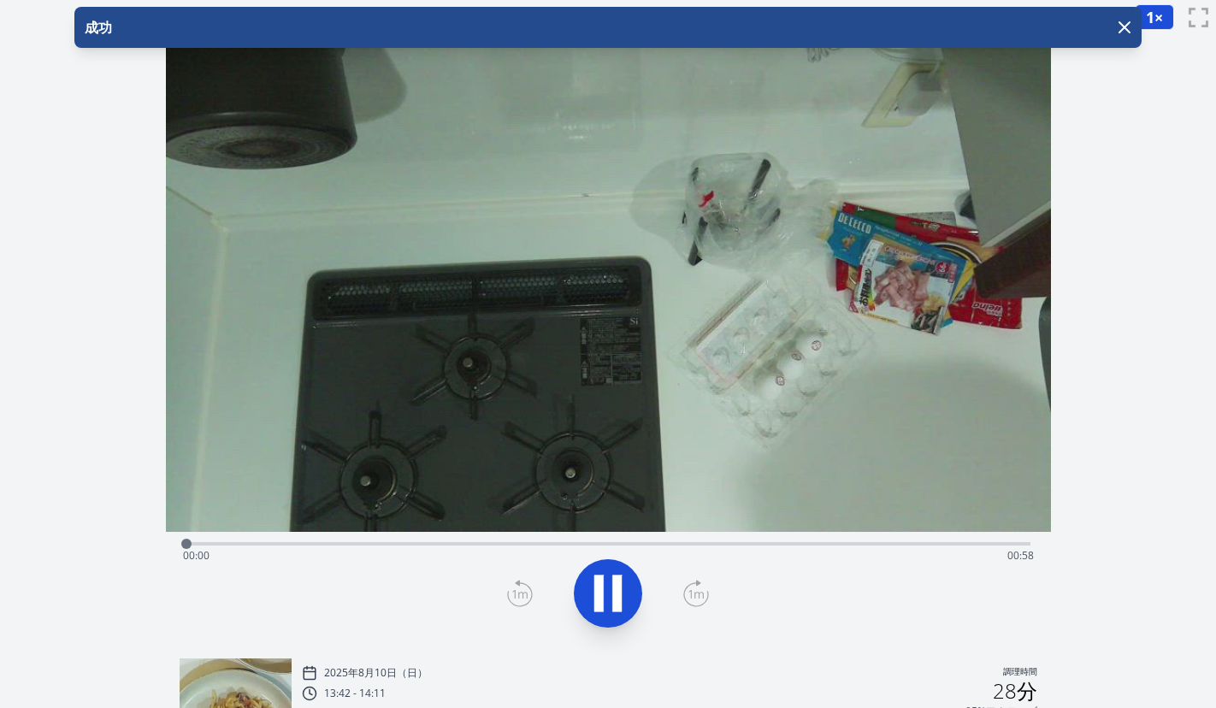
scroll to position [406, 0]
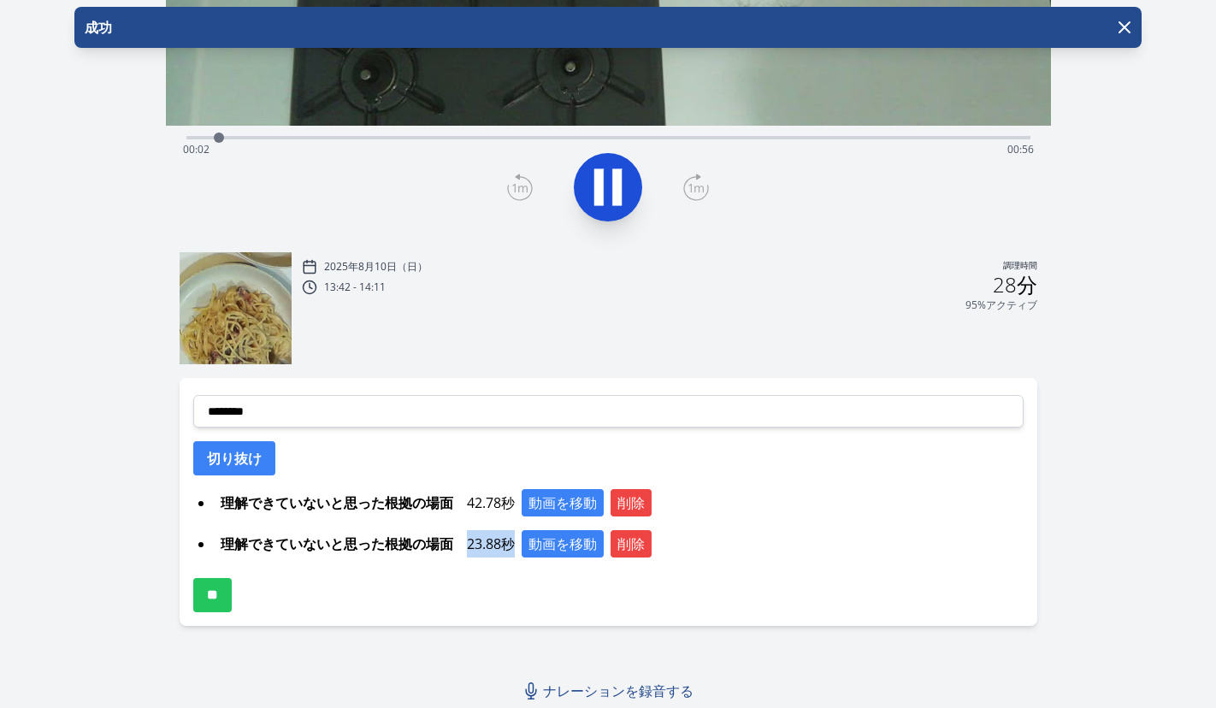
drag, startPoint x: 468, startPoint y: 544, endPoint x: 510, endPoint y: 545, distance: 42.8
click at [510, 545] on font "23.88秒" at bounding box center [491, 543] width 48 height 19
copy font "23.88秒"
